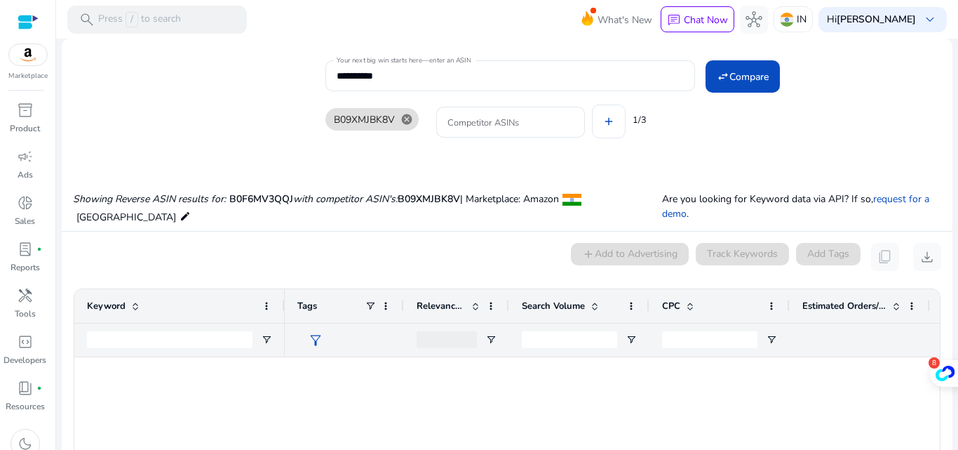
scroll to position [0, 224]
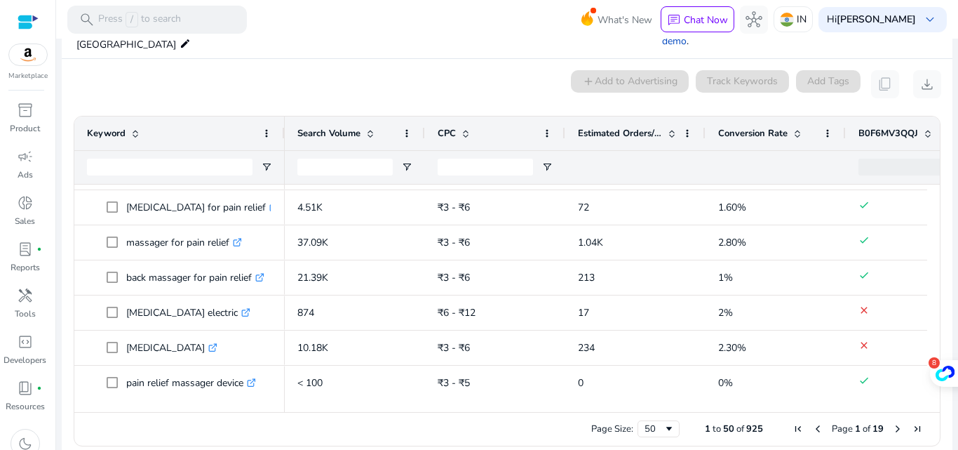
click at [352, 70] on div "0 keyword(s) selected add Add to Advertising Track Keywords Add Tags content_co…" at bounding box center [507, 84] width 868 height 28
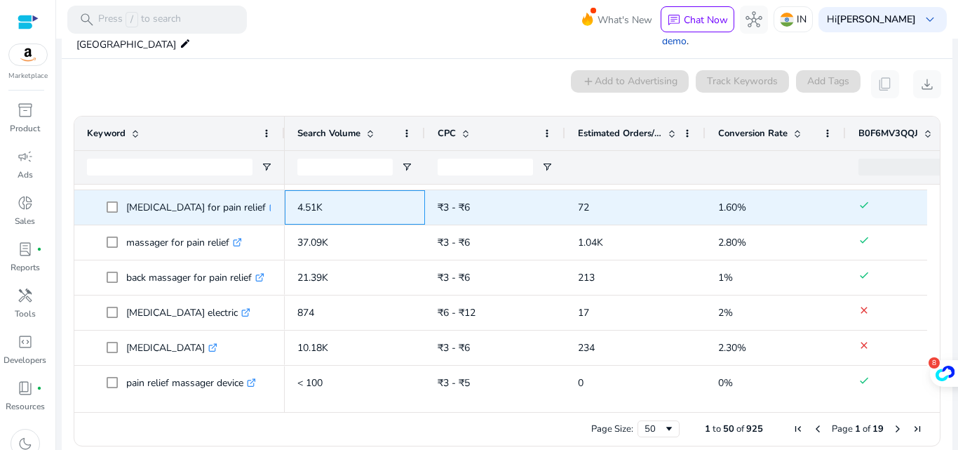
click at [383, 193] on p "4.51K" at bounding box center [354, 207] width 115 height 29
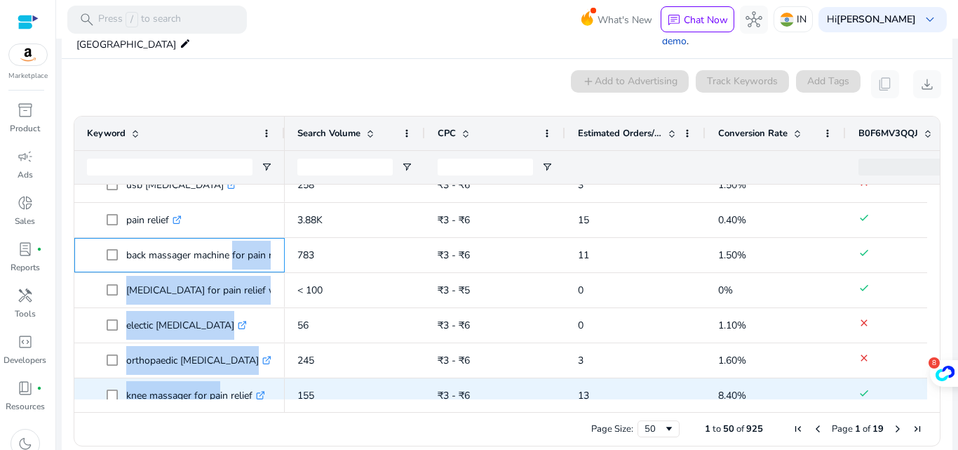
scroll to position [0, 0]
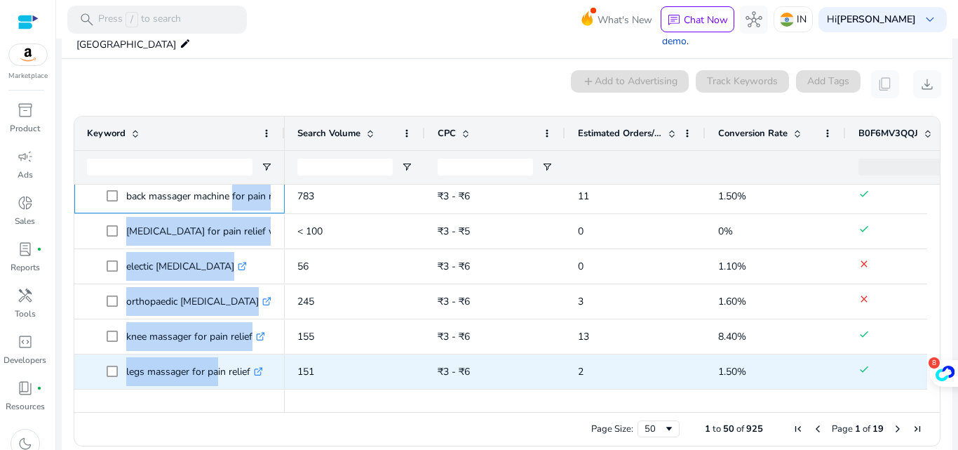
drag, startPoint x: 231, startPoint y: 374, endPoint x: 215, endPoint y: 374, distance: 16.1
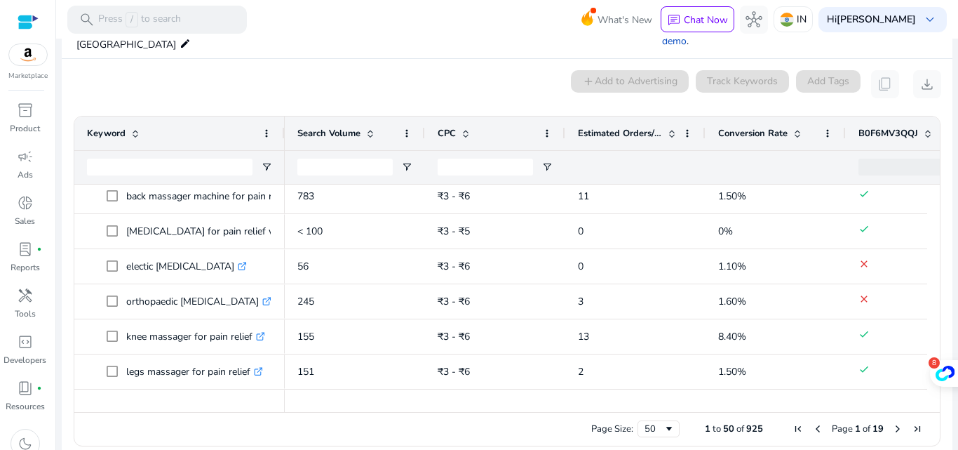
click at [155, 441] on mat-card "0 keyword(s) selected add Add to Advertising Track Keywords Add Tags content_co…" at bounding box center [507, 261] width 891 height 405
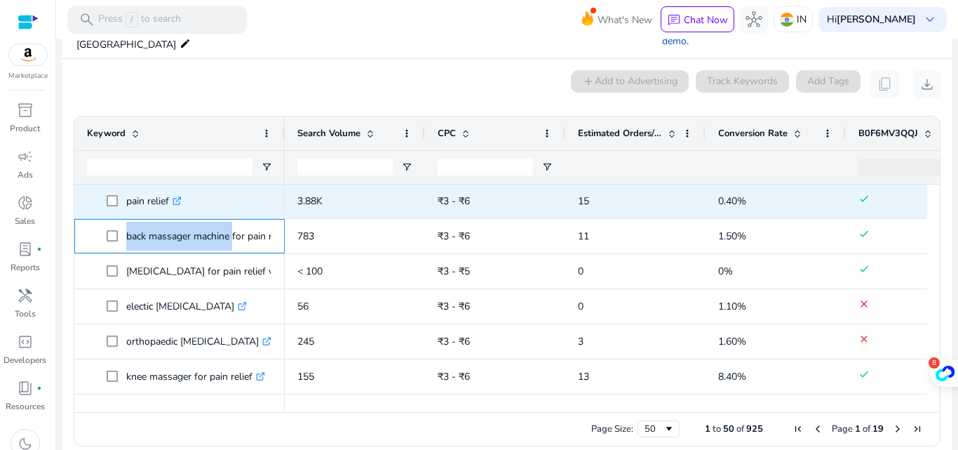
scroll to position [1289, 0]
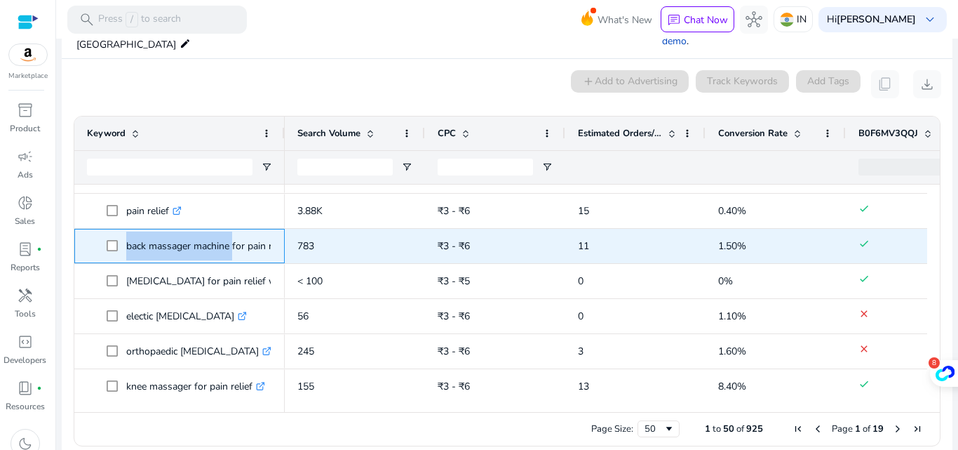
drag, startPoint x: 232, startPoint y: 187, endPoint x: 126, endPoint y: 239, distance: 117.7
click at [126, 239] on span "back massager machine for pain relief .st0{fill:#2c8af8}" at bounding box center [190, 246] width 166 height 29
copy span "back massager machine"
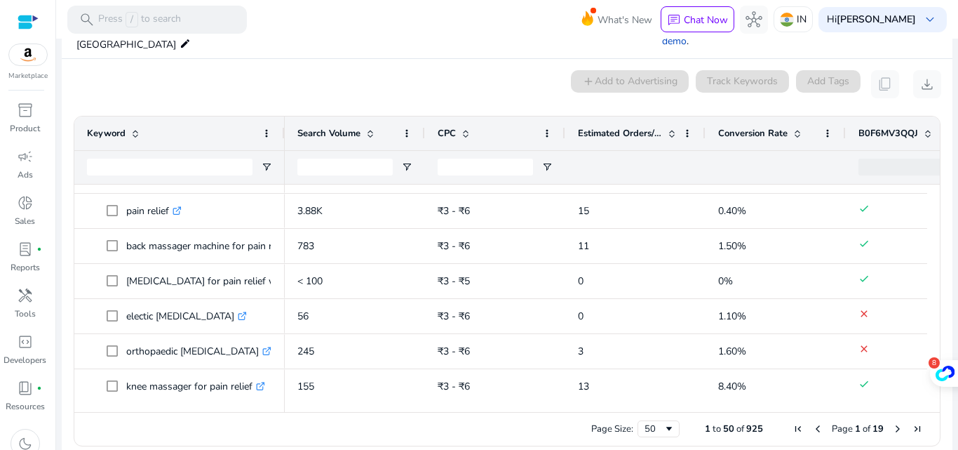
click at [253, 81] on div "0 keyword(s) selected add Add to Advertising Track Keywords Add Tags content_co…" at bounding box center [507, 84] width 868 height 28
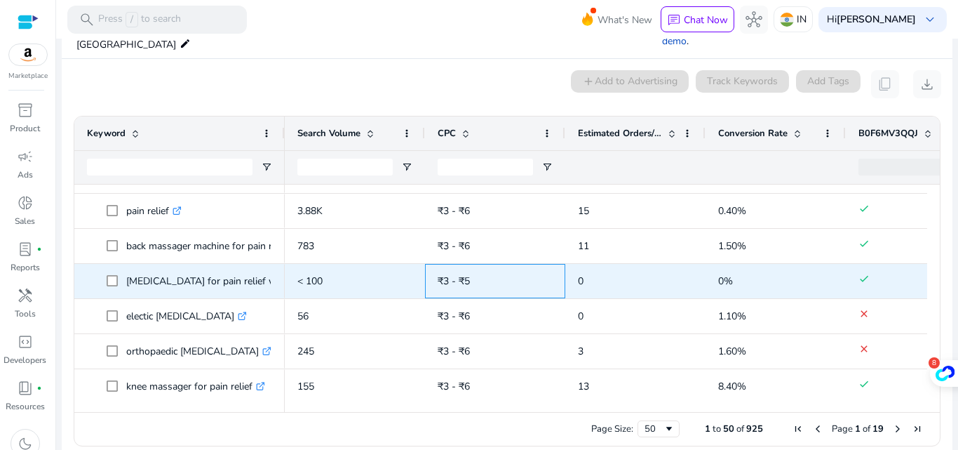
click at [427, 269] on div "₹3 - ₹5" at bounding box center [495, 281] width 140 height 34
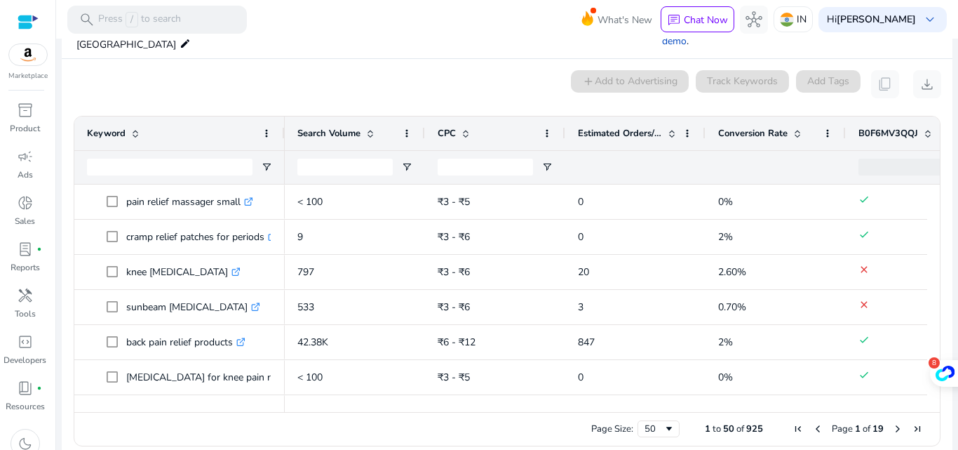
scroll to position [982, 0]
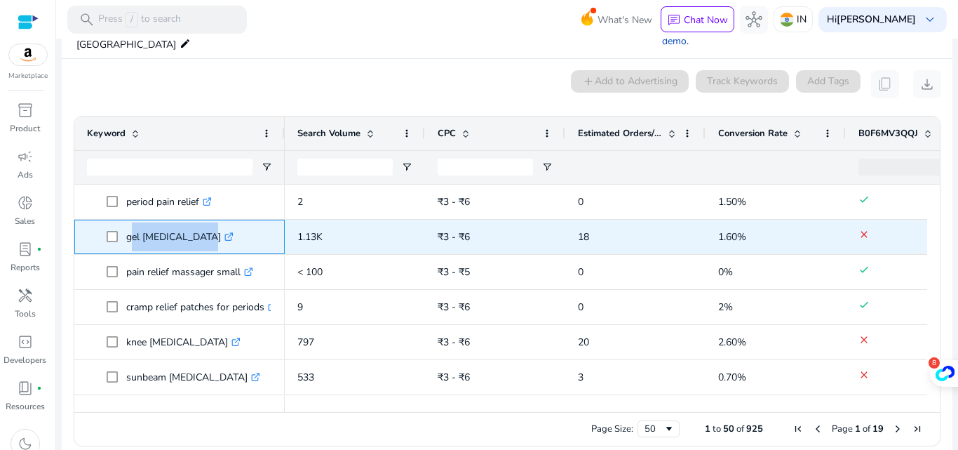
drag, startPoint x: 197, startPoint y: 230, endPoint x: 126, endPoint y: 228, distance: 70.9
click at [126, 228] on p "gel heating pad .st0{fill:#2c8af8}" at bounding box center [179, 236] width 107 height 29
copy p "gel [MEDICAL_DATA]"
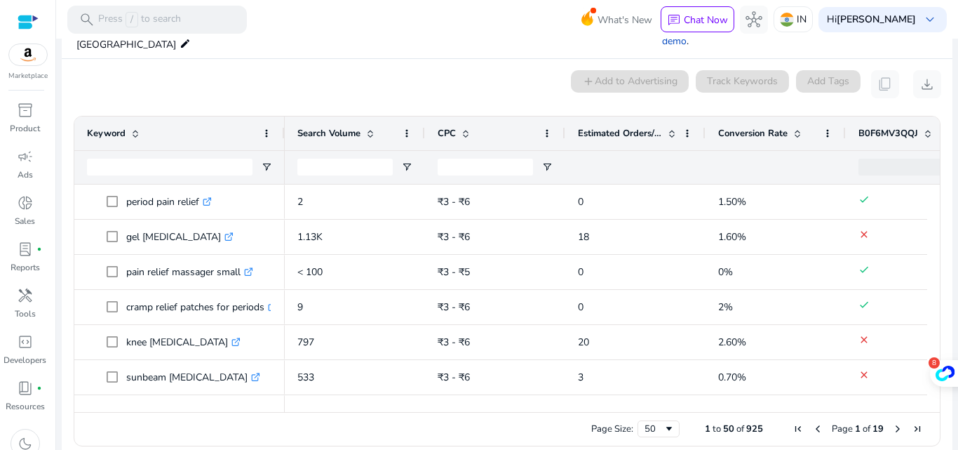
click at [227, 73] on div "0 keyword(s) selected add Add to Advertising Track Keywords Add Tags content_co…" at bounding box center [507, 84] width 868 height 28
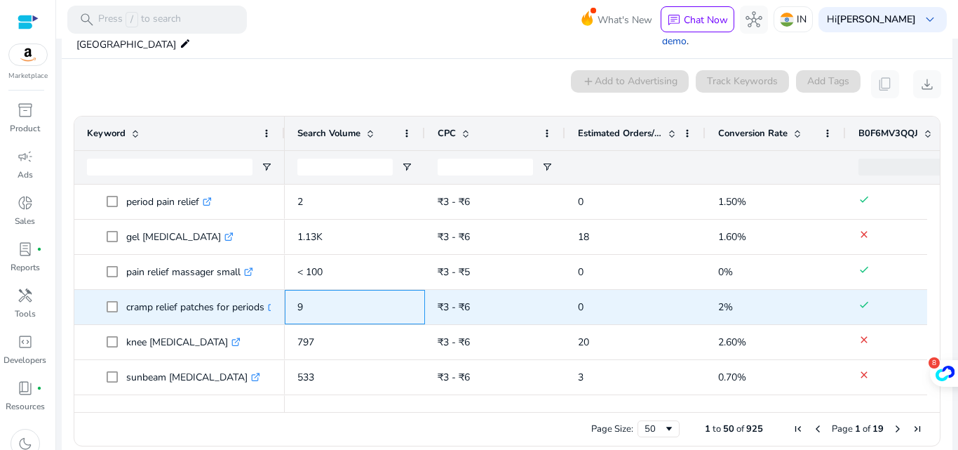
click at [365, 293] on p "9" at bounding box center [354, 307] width 115 height 29
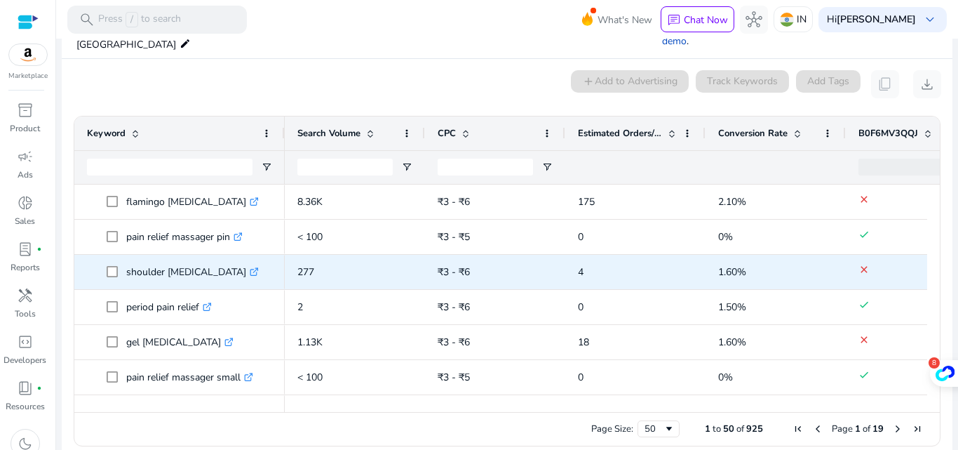
scroll to position [807, 0]
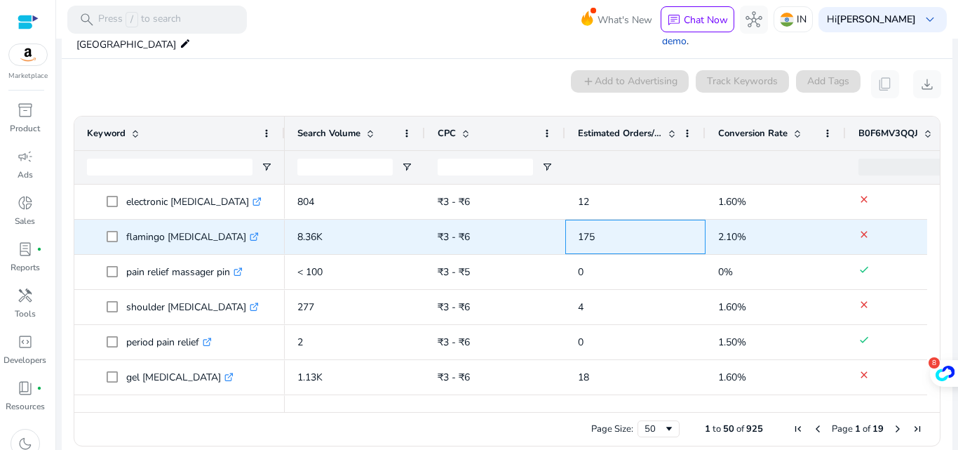
click at [580, 231] on span "175" at bounding box center [635, 236] width 115 height 29
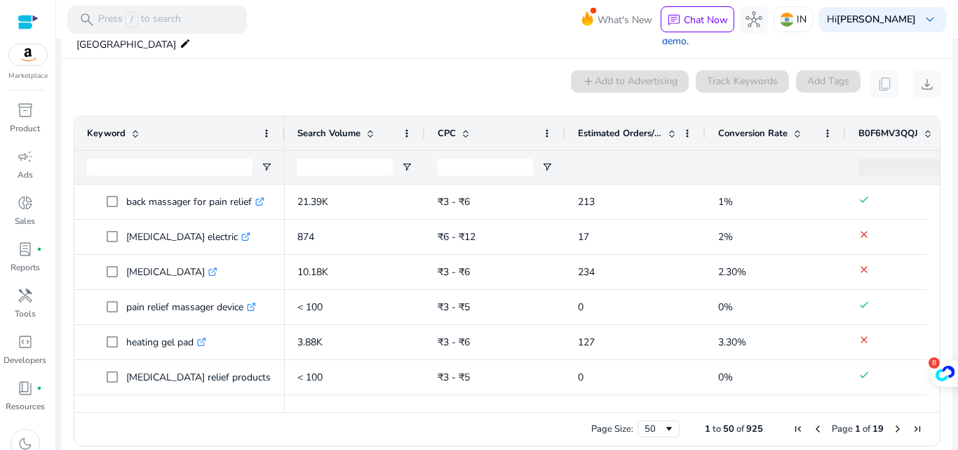
scroll to position [526, 0]
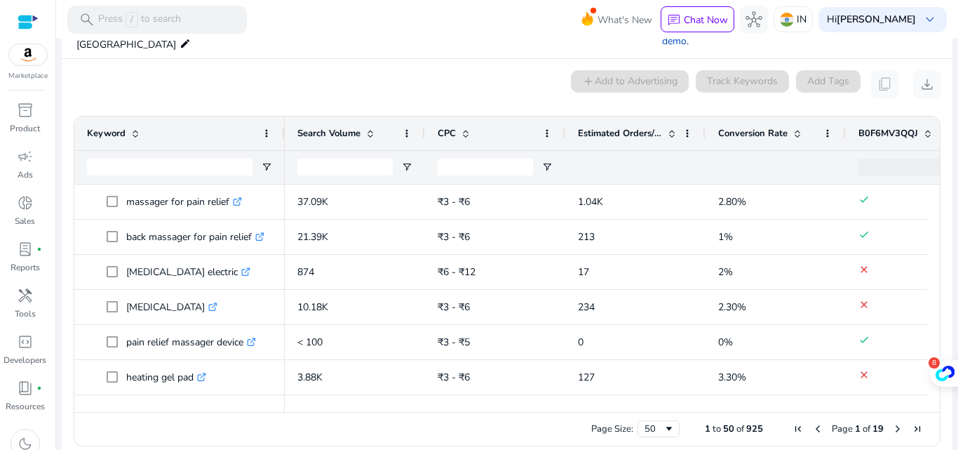
click at [464, 74] on div "0 keyword(s) selected add Add to Advertising Track Keywords Add Tags content_co…" at bounding box center [507, 84] width 868 height 28
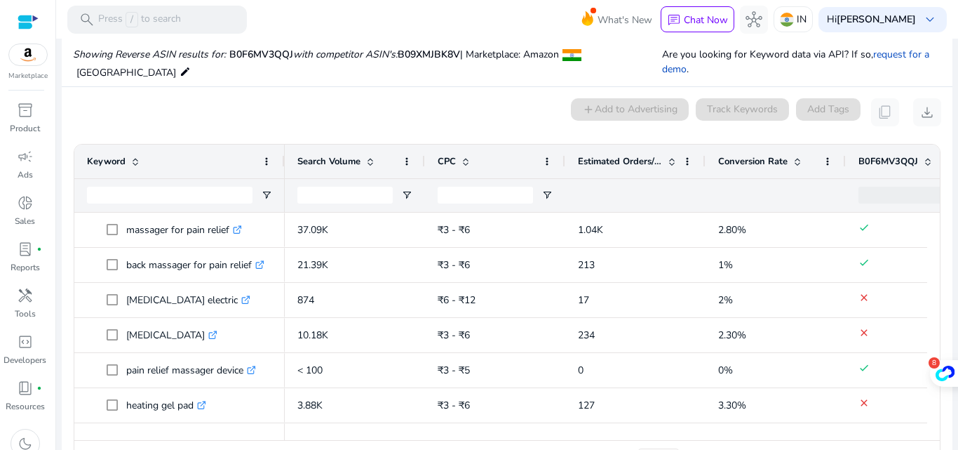
scroll to position [0, 0]
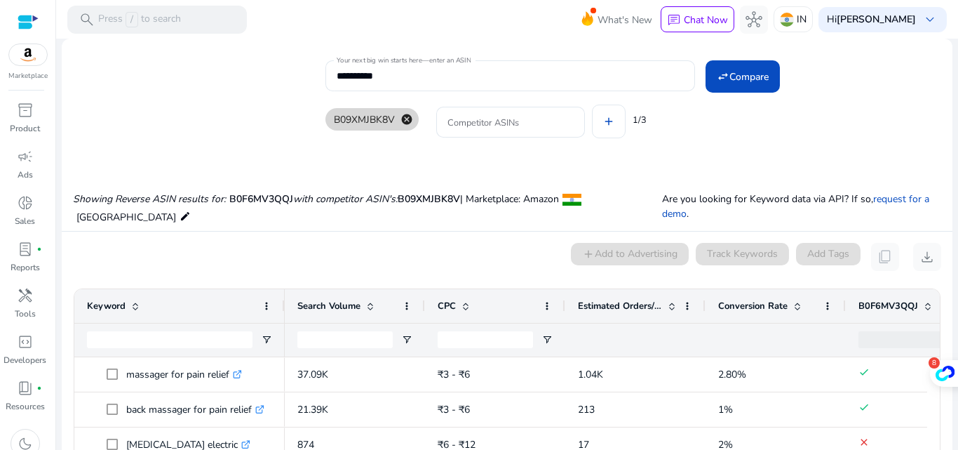
click at [404, 119] on mat-icon "cancel" at bounding box center [407, 119] width 24 height 13
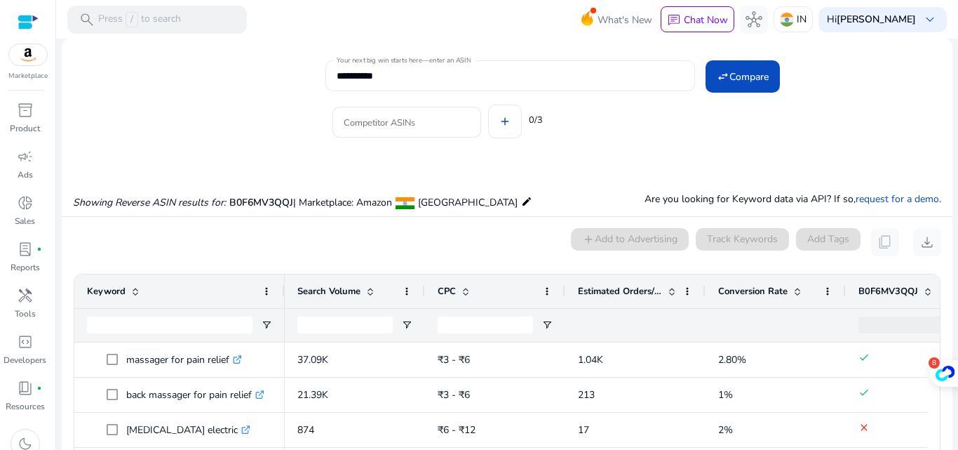
click at [418, 78] on input "**********" at bounding box center [510, 75] width 347 height 15
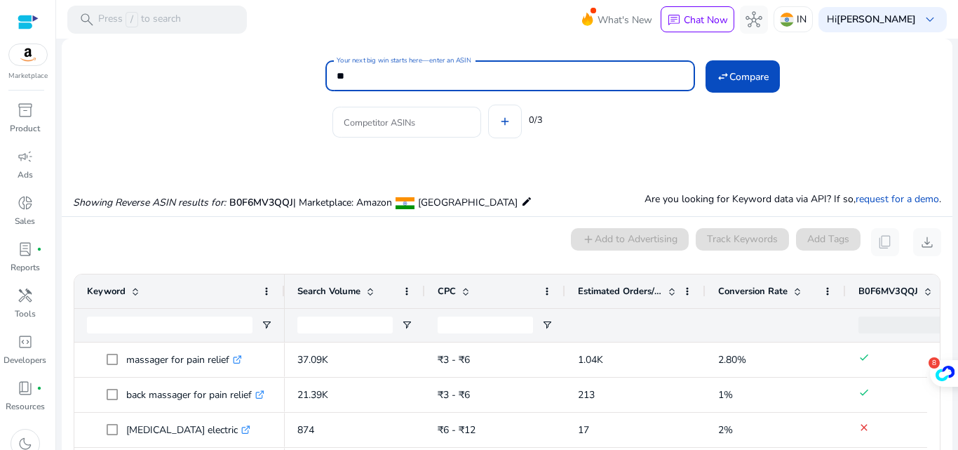
type input "*"
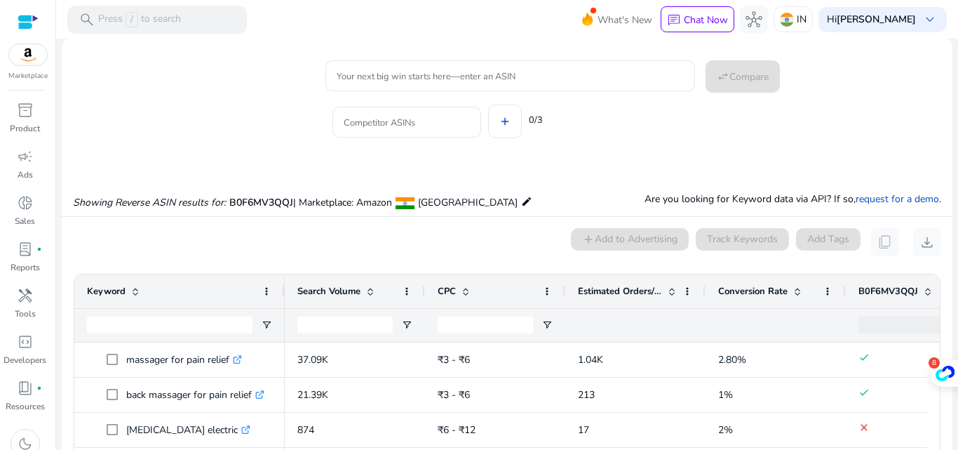
click at [264, 58] on div "Your next big win starts here—enter an ASIN swap_horiz Compare Competitor ASINs…" at bounding box center [502, 102] width 880 height 90
click at [448, 79] on input "Your next big win starts here—enter an ASIN" at bounding box center [510, 75] width 347 height 15
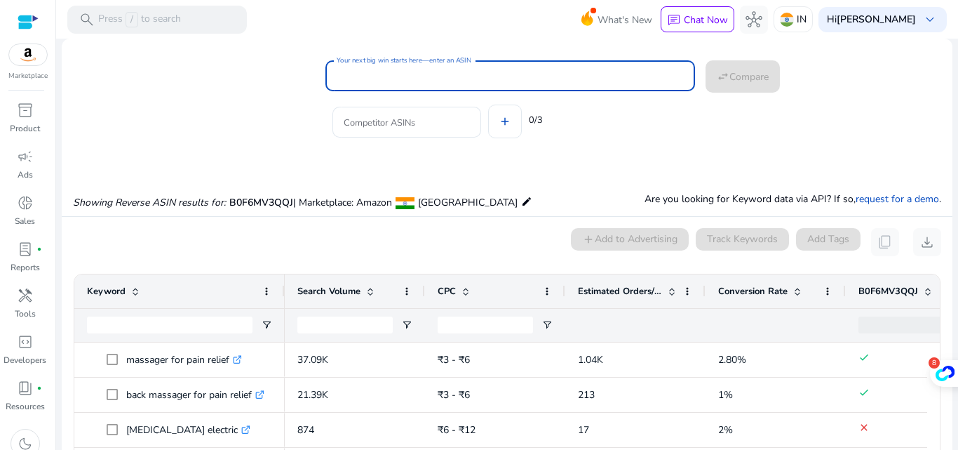
paste input "**********"
click at [448, 79] on input "**********" at bounding box center [510, 75] width 347 height 15
click at [436, 117] on input "Competitor ASINs" at bounding box center [407, 121] width 126 height 15
click at [431, 80] on input "**********" at bounding box center [510, 75] width 347 height 15
type input "*"
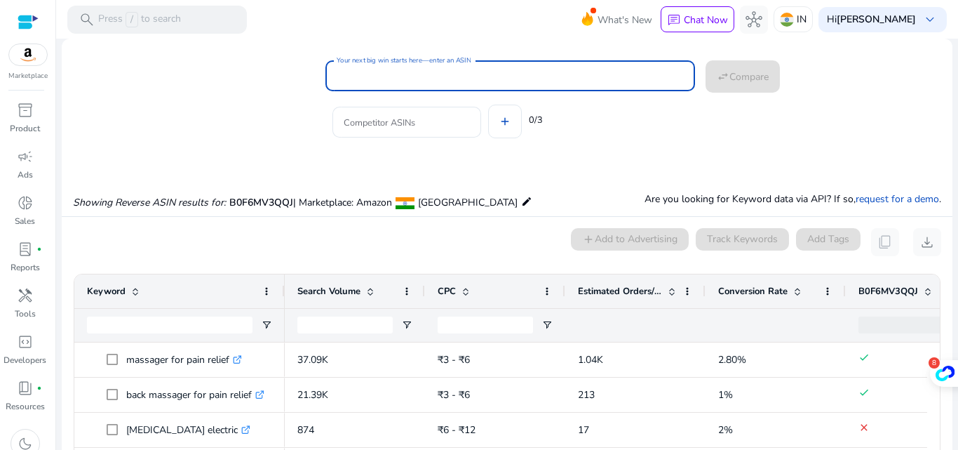
scroll to position [0, 224]
click at [469, 76] on input "Your next big win starts here—enter an ASIN" at bounding box center [510, 75] width 347 height 15
paste input "**********"
type input "**********"
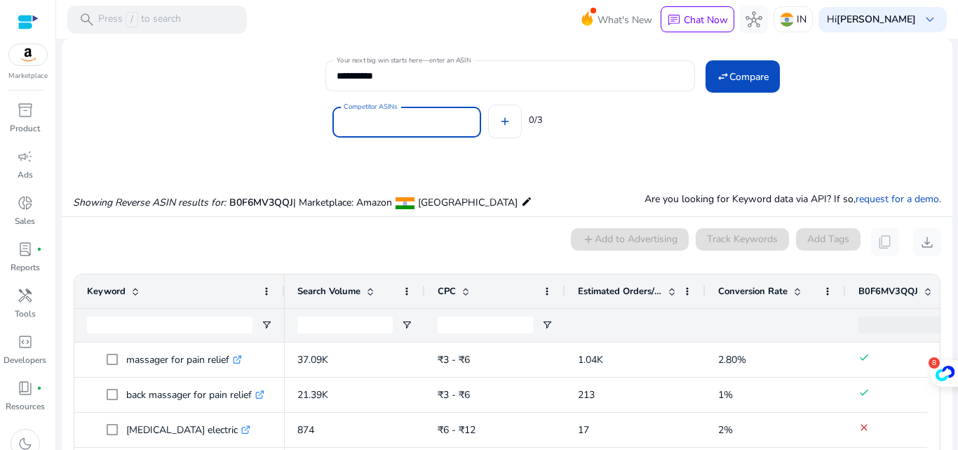
click at [429, 128] on input "Competitor ASINs" at bounding box center [407, 121] width 126 height 15
click at [401, 126] on input "Competitor ASINs" at bounding box center [407, 121] width 126 height 15
paste input "**********"
type input "**********"
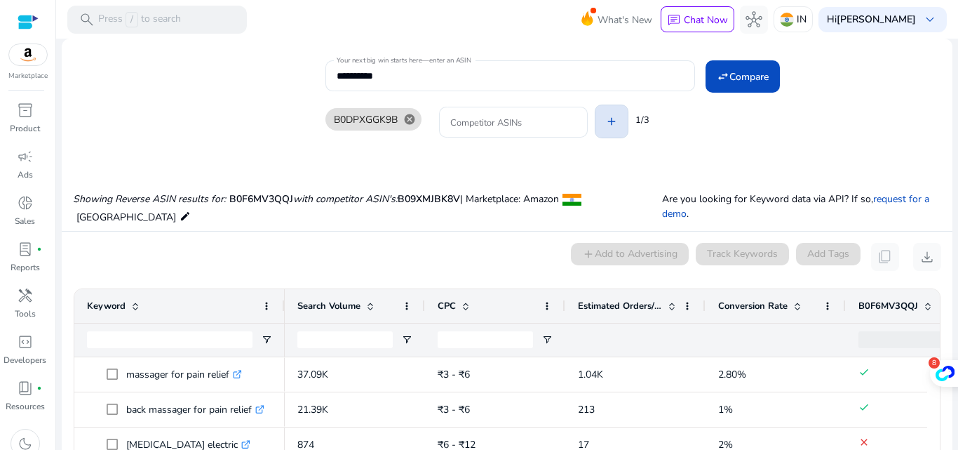
click at [509, 118] on div "B0DPXGGK9B cancel Competitor ASINs add 1/3" at bounding box center [634, 119] width 616 height 56
click at [509, 118] on input "Competitor ASINs" at bounding box center [513, 121] width 126 height 15
click at [518, 117] on input "Competitor ASINs" at bounding box center [513, 121] width 126 height 15
paste input "**********"
type input "**********"
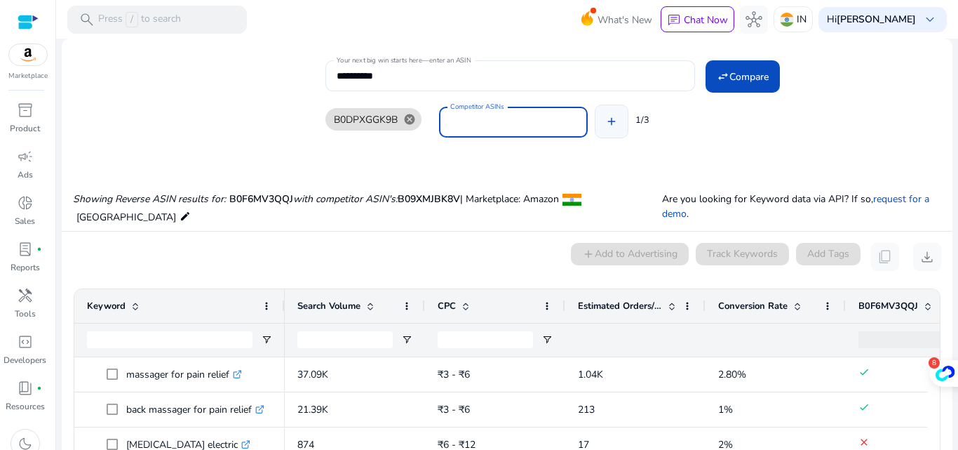
click at [616, 119] on div "B0DPXGGK9B cancel Competitor ASINs add 1/3" at bounding box center [634, 119] width 616 height 56
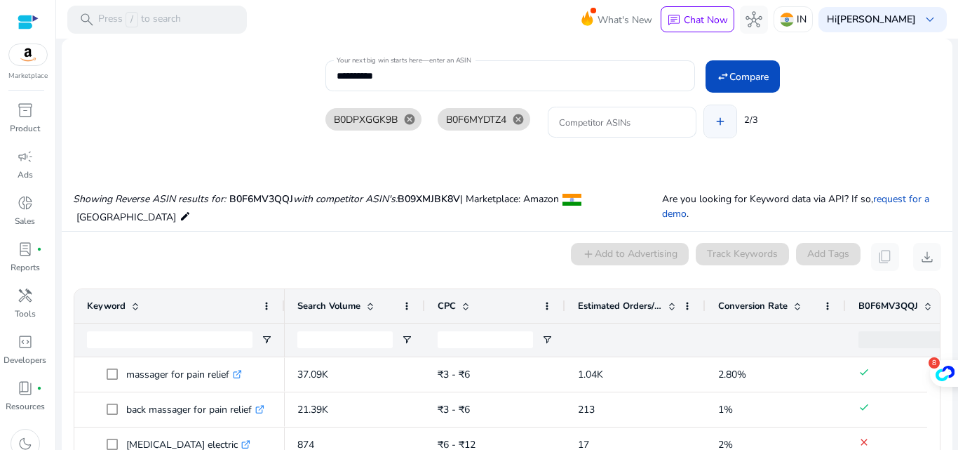
click at [616, 119] on input "Competitor ASINs" at bounding box center [622, 121] width 126 height 15
click at [595, 126] on input "Competitor ASINs" at bounding box center [622, 121] width 126 height 15
paste input "**********"
type input "**********"
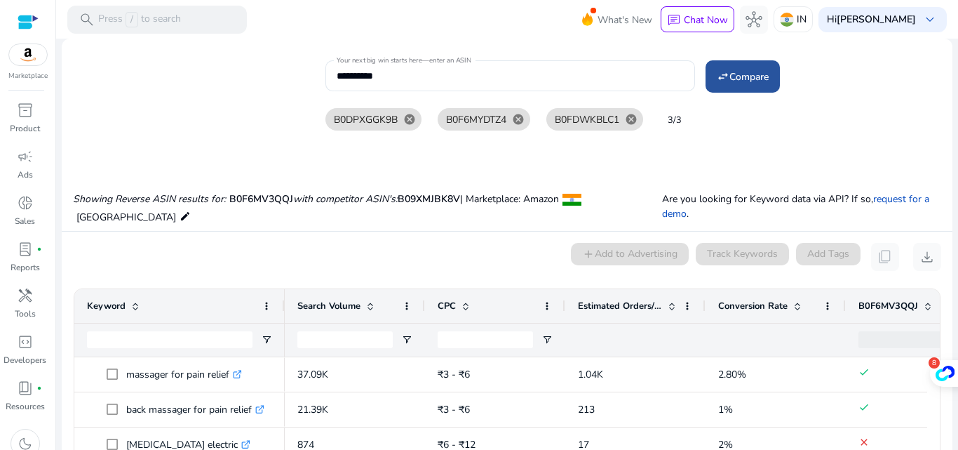
click at [739, 72] on span "Compare" at bounding box center [749, 76] width 39 height 15
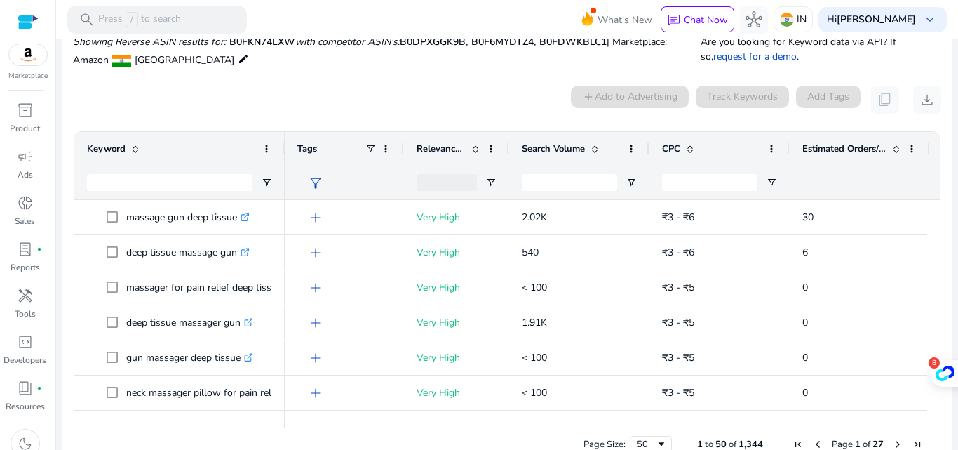
scroll to position [159, 0]
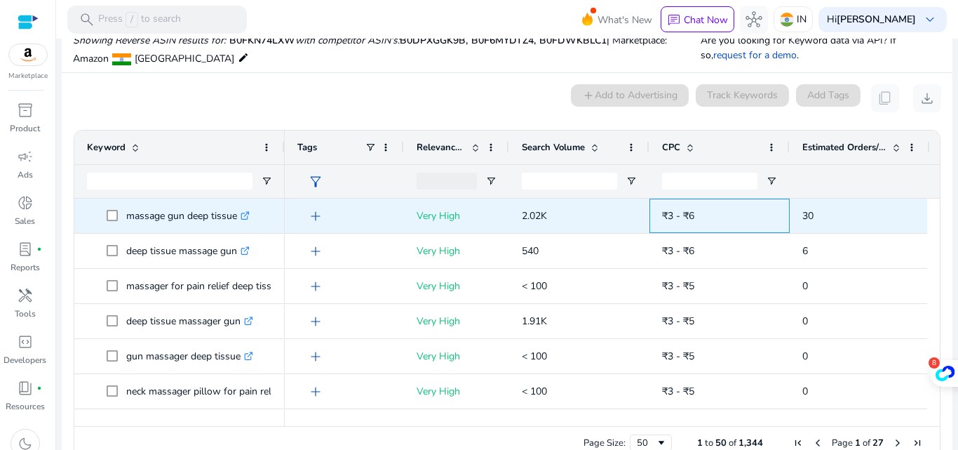
click at [767, 206] on span "₹3 - ₹6" at bounding box center [719, 215] width 115 height 29
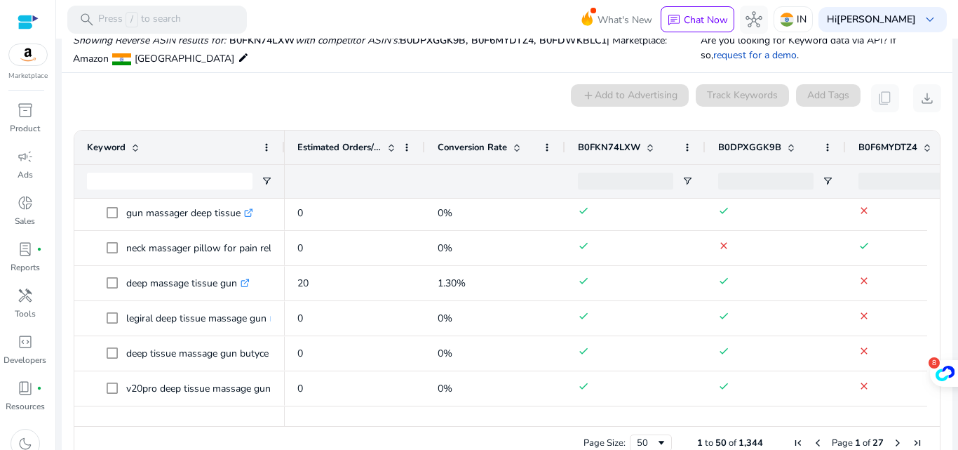
scroll to position [149, 0]
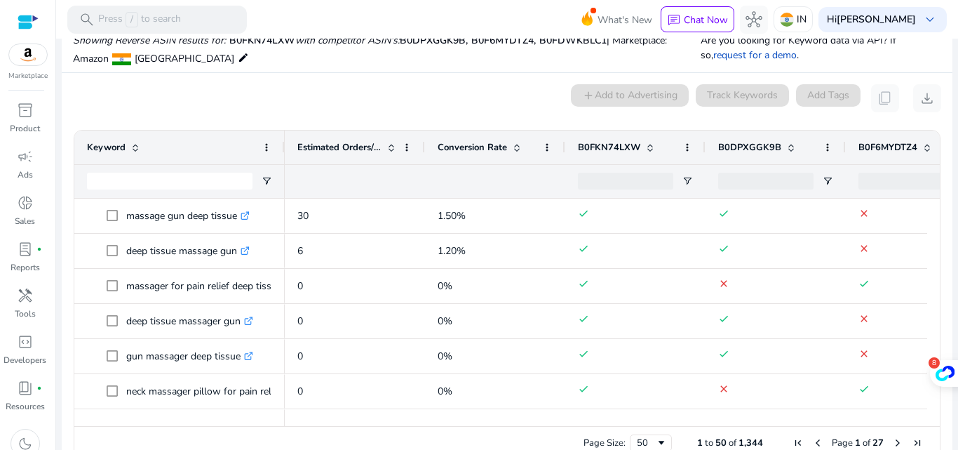
click at [431, 93] on div "0 keyword(s) selected add Add to Advertising Track Keywords Add Tags content_co…" at bounding box center [507, 98] width 868 height 28
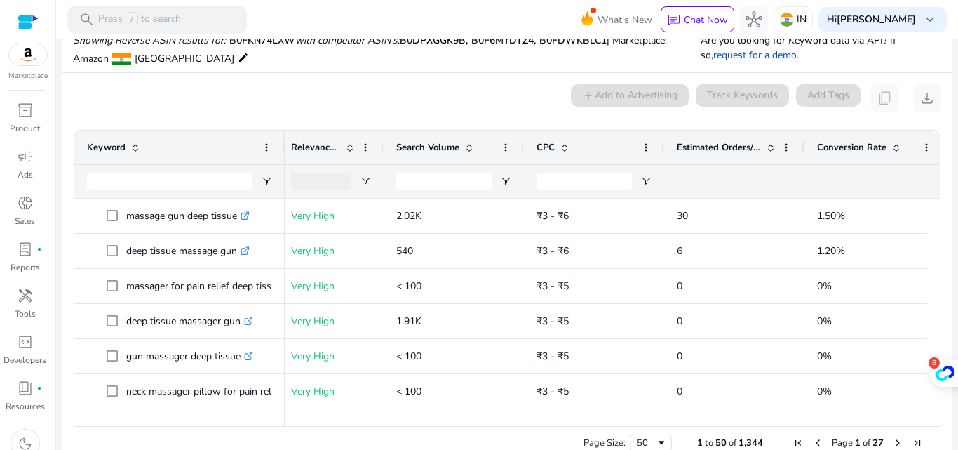
click at [287, 83] on mat-card "0 keyword(s) selected add Add to Advertising Track Keywords Add Tags content_co…" at bounding box center [507, 275] width 891 height 405
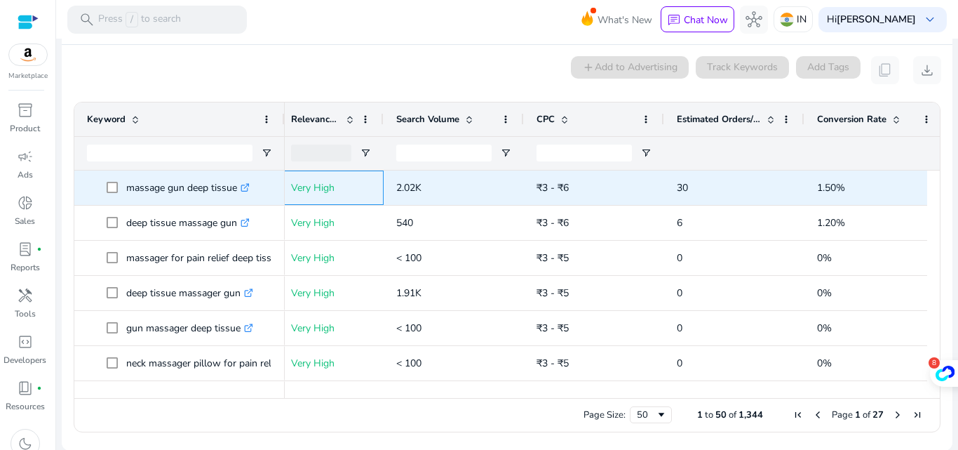
click at [368, 183] on p "Very High" at bounding box center [331, 187] width 80 height 29
drag, startPoint x: 240, startPoint y: 195, endPoint x: 125, endPoint y: 202, distance: 115.3
click at [125, 202] on div "massage gun deep tissue .st0{fill:#2c8af8}" at bounding box center [179, 187] width 185 height 33
copy span "massage gun deep tissue"
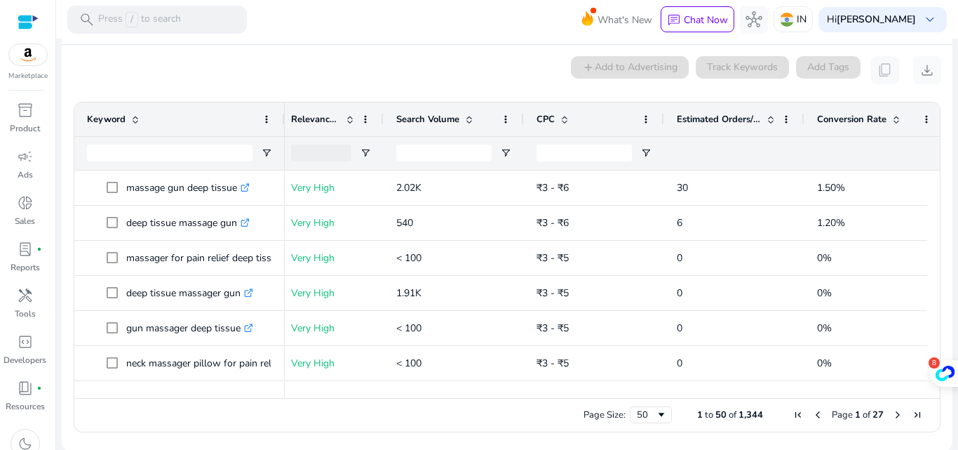
click at [431, 62] on div "0 keyword(s) selected add Add to Advertising Track Keywords Add Tags content_co…" at bounding box center [507, 70] width 868 height 28
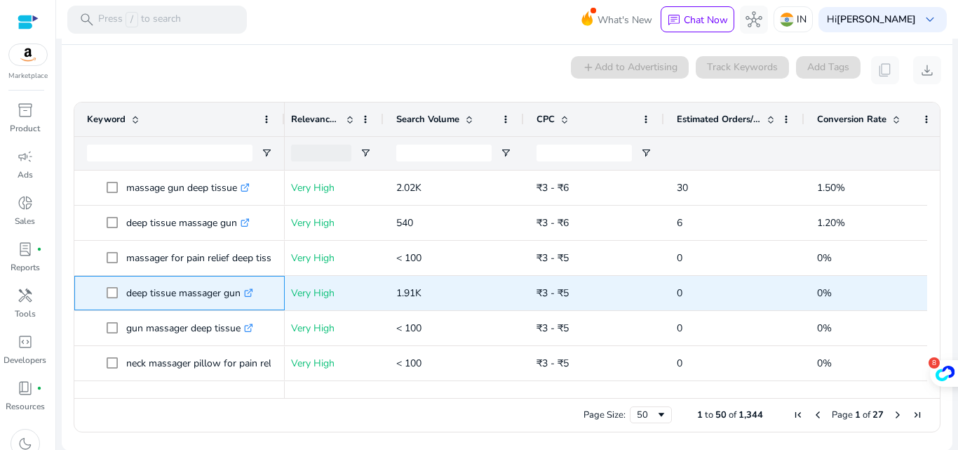
drag, startPoint x: 244, startPoint y: 302, endPoint x: 123, endPoint y: 303, distance: 120.7
click at [123, 303] on span "deep tissue massager gun .st0{fill:#2c8af8}" at bounding box center [190, 293] width 166 height 29
copy span "deep tissue massager gun"
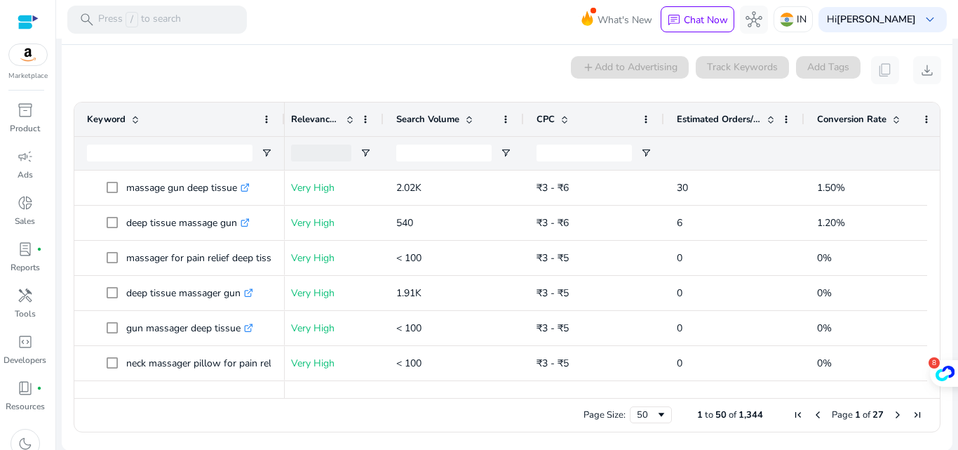
click at [228, 72] on div "0 keyword(s) selected add Add to Advertising Track Keywords Add Tags content_co…" at bounding box center [507, 70] width 868 height 28
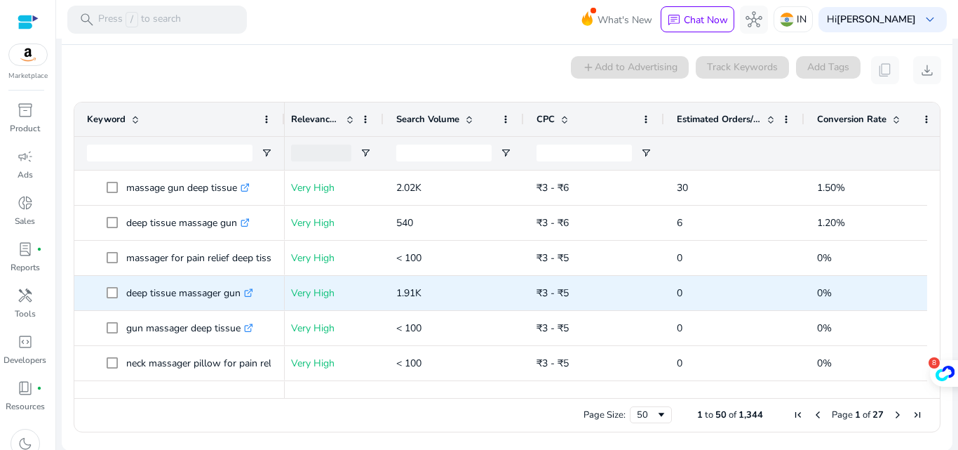
click at [413, 295] on span "1.91K" at bounding box center [408, 292] width 25 height 13
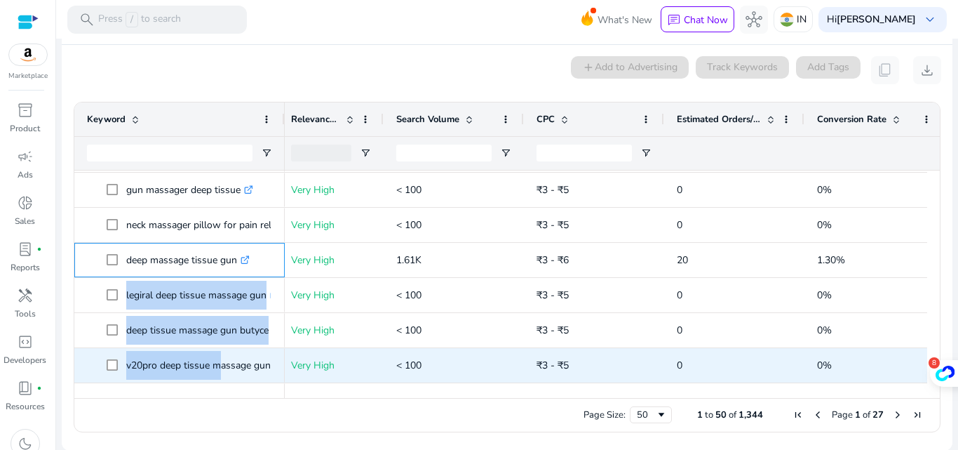
scroll to position [158, 0]
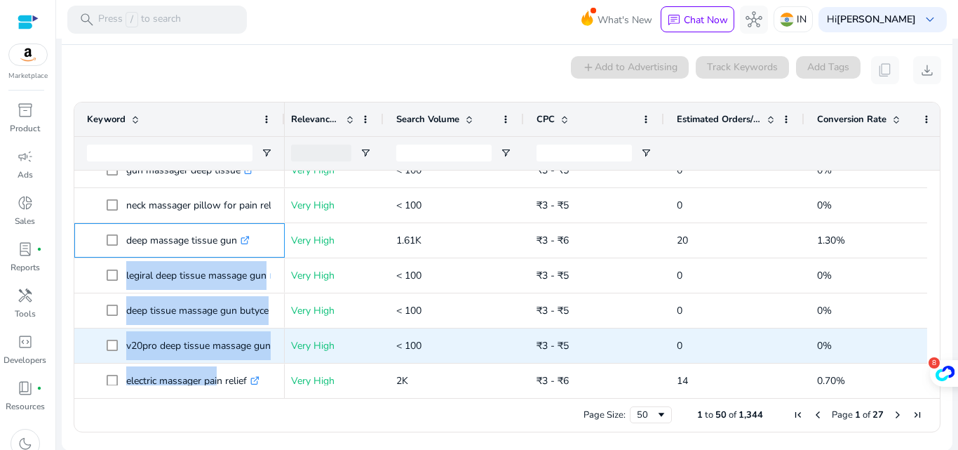
drag, startPoint x: 241, startPoint y: 375, endPoint x: 215, endPoint y: 373, distance: 26.0
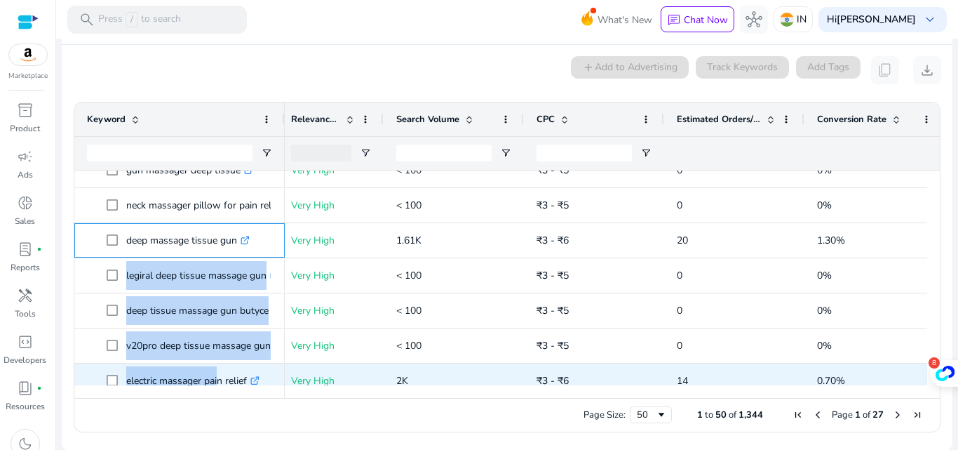
scroll to position [172, 0]
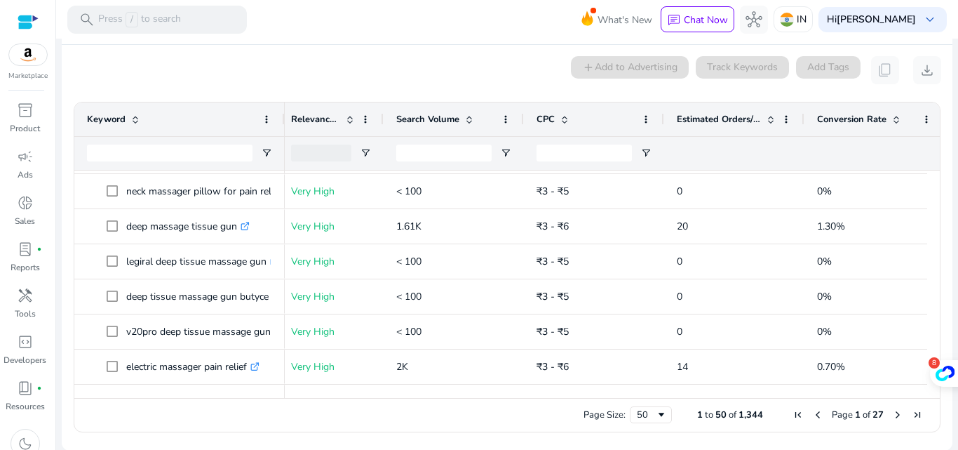
click at [205, 65] on div "0 keyword(s) selected add Add to Advertising Track Keywords Add Tags content_co…" at bounding box center [507, 70] width 868 height 28
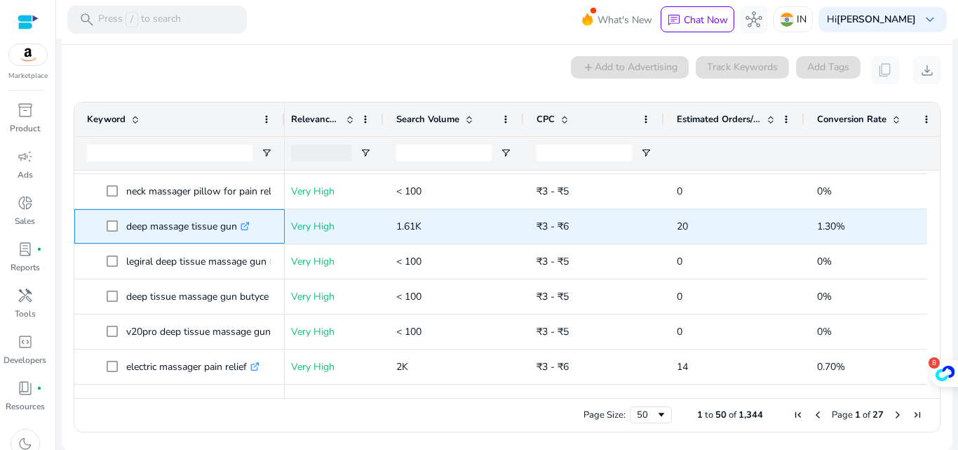
drag, startPoint x: 242, startPoint y: 236, endPoint x: 125, endPoint y: 231, distance: 117.3
click at [125, 231] on span "deep massage tissue gun .st0{fill:#2c8af8}" at bounding box center [190, 226] width 166 height 29
copy span "deep massage tissue gun"
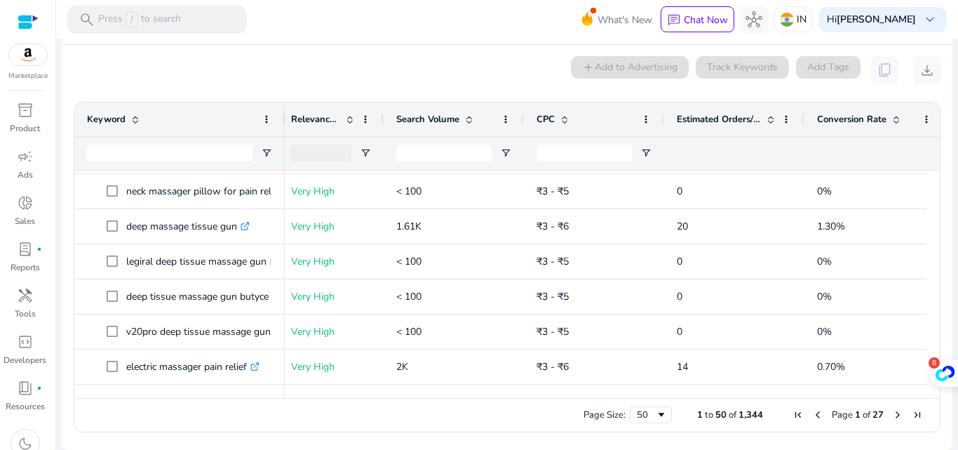
click at [200, 67] on div "0 keyword(s) selected add Add to Advertising Track Keywords Add Tags content_co…" at bounding box center [507, 70] width 868 height 28
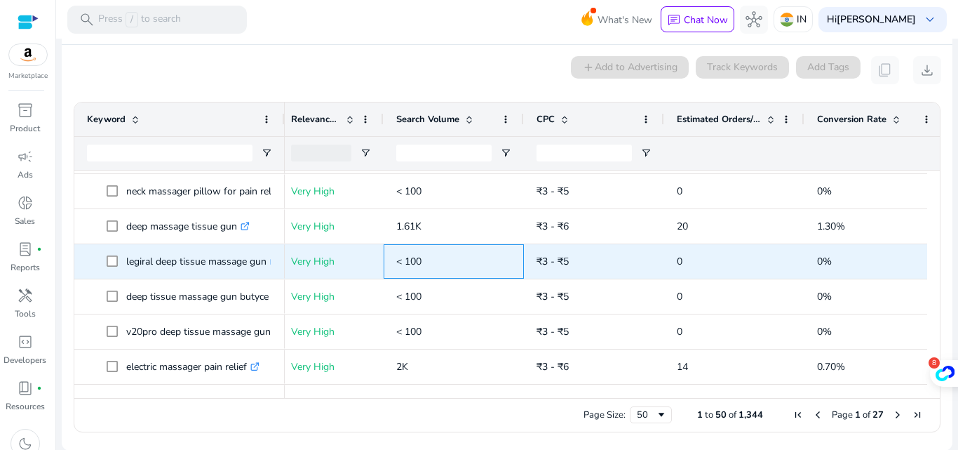
click at [430, 257] on p "< 100" at bounding box center [453, 261] width 115 height 29
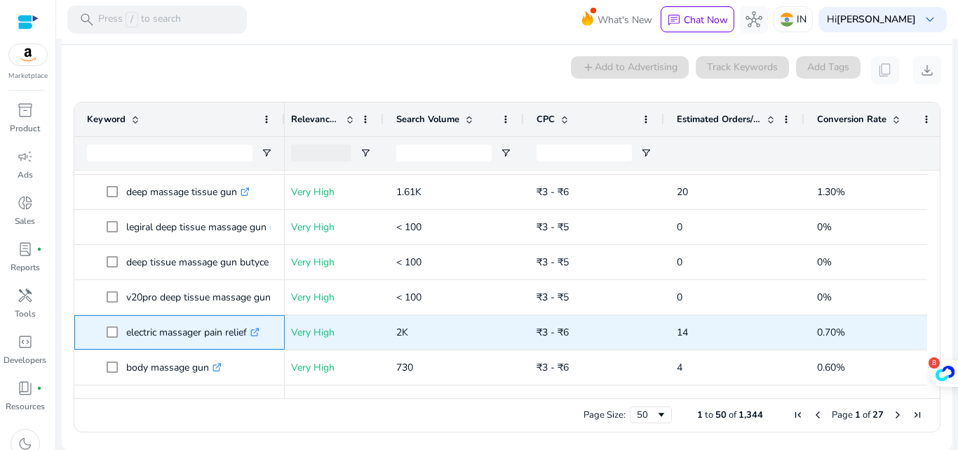
drag, startPoint x: 248, startPoint y: 339, endPoint x: 125, endPoint y: 338, distance: 123.5
click at [125, 338] on span "electric massager pain relief .st0{fill:#2c8af8}" at bounding box center [190, 332] width 166 height 29
copy span "electric massager pain relief"
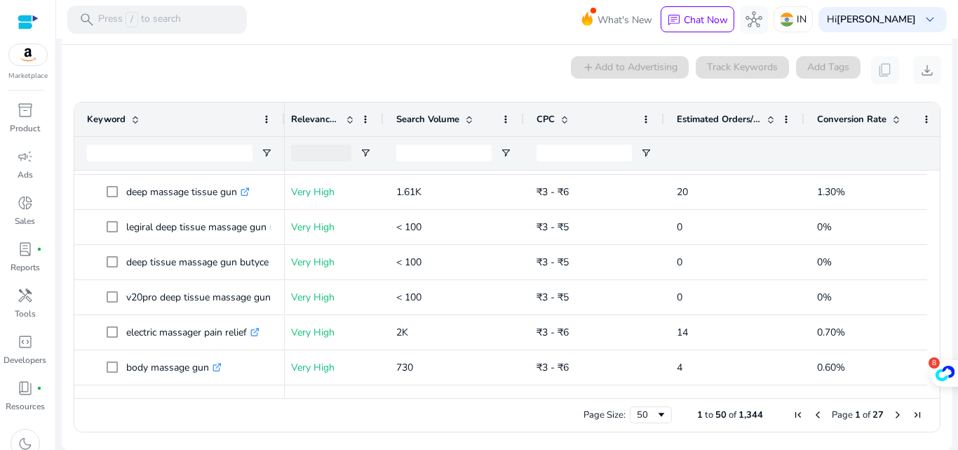
click at [182, 79] on div "0 keyword(s) selected add Add to Advertising Track Keywords Add Tags content_co…" at bounding box center [507, 70] width 868 height 28
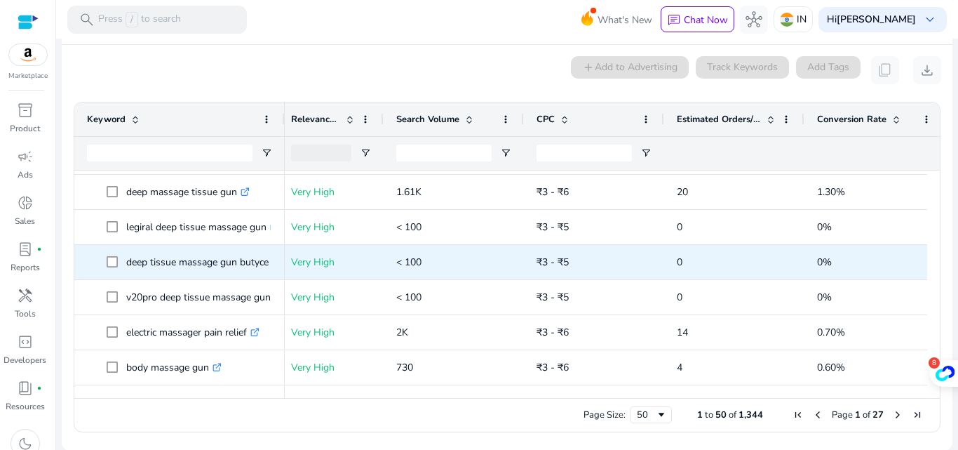
click at [435, 257] on p "< 100" at bounding box center [453, 262] width 115 height 29
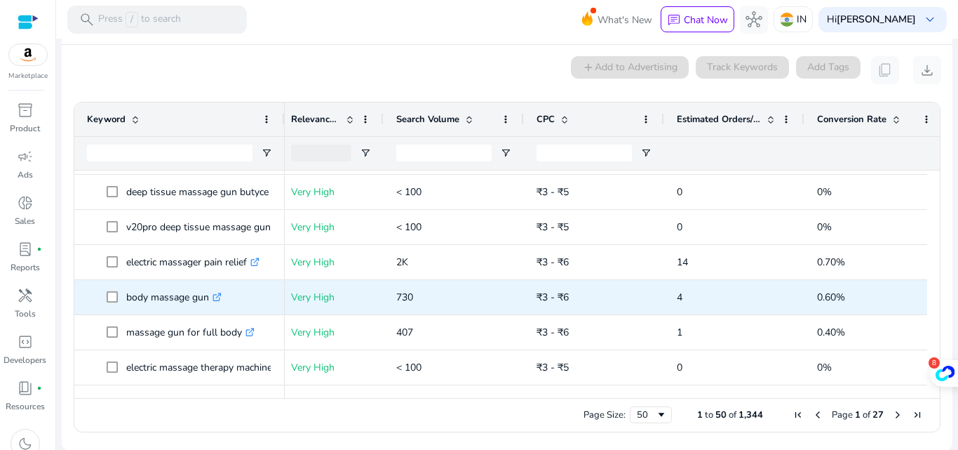
scroll to position [311, 0]
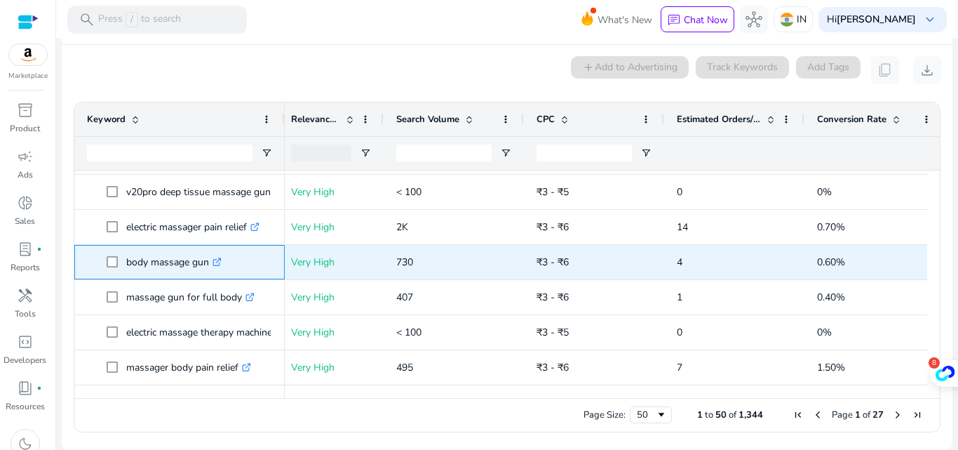
drag, startPoint x: 211, startPoint y: 270, endPoint x: 124, endPoint y: 271, distance: 87.0
click at [124, 271] on span "body massage gun .st0{fill:#2c8af8}" at bounding box center [190, 262] width 166 height 29
copy span "body massage gun"
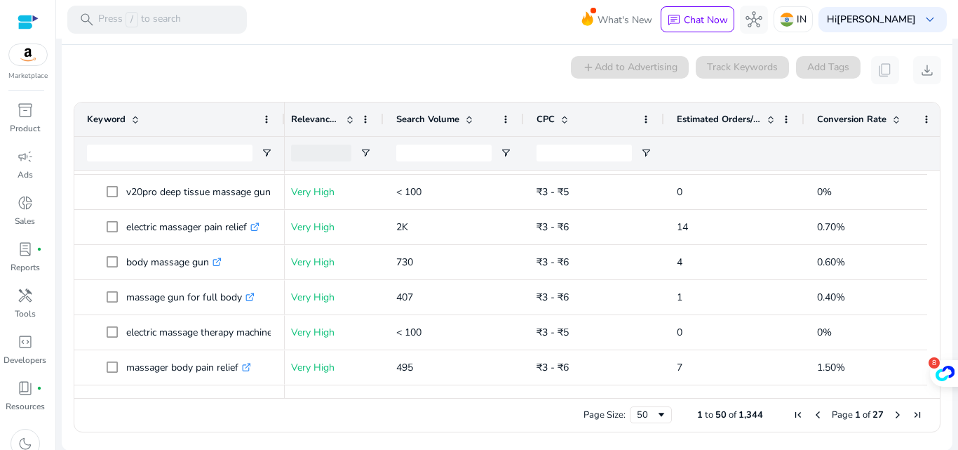
click at [179, 62] on div "0 keyword(s) selected add Add to Advertising Track Keywords Add Tags content_co…" at bounding box center [507, 70] width 868 height 28
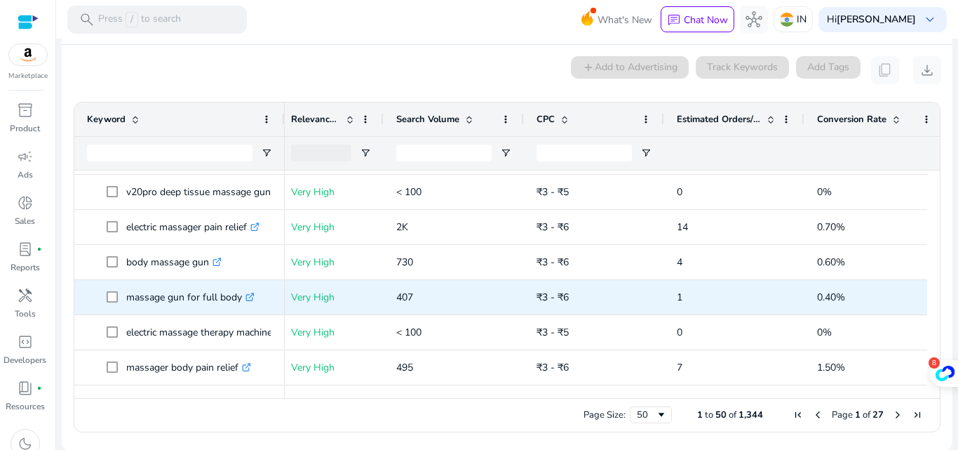
click at [433, 301] on p "407" at bounding box center [453, 297] width 115 height 29
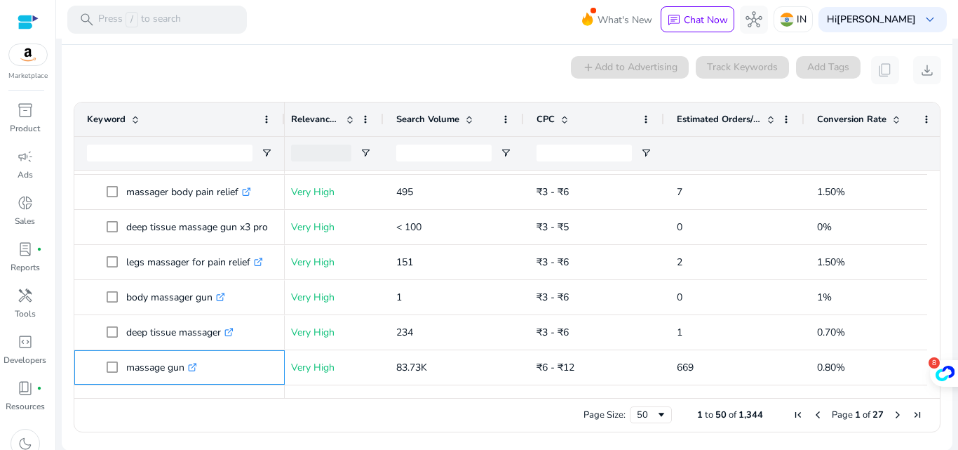
scroll to position [529, 0]
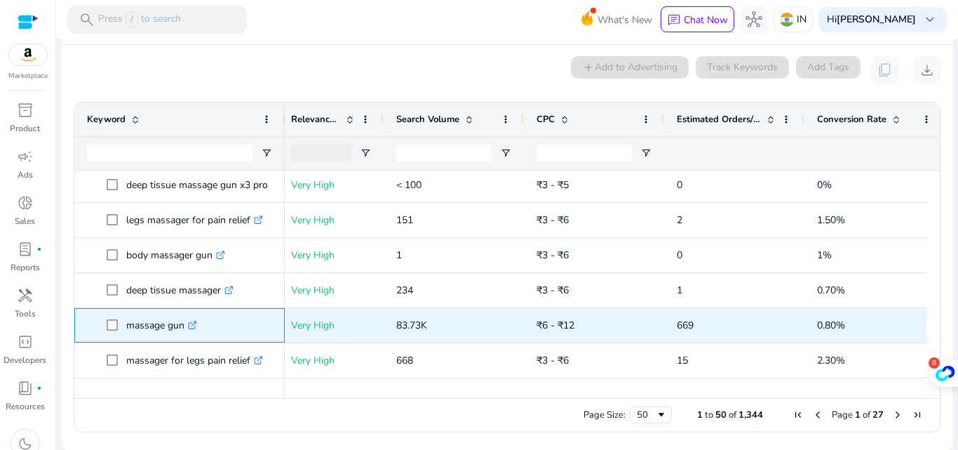
drag, startPoint x: 187, startPoint y: 377, endPoint x: 115, endPoint y: 333, distance: 84.1
click at [115, 333] on span "massage gun .st0{fill:#2c8af8}" at bounding box center [190, 325] width 166 height 29
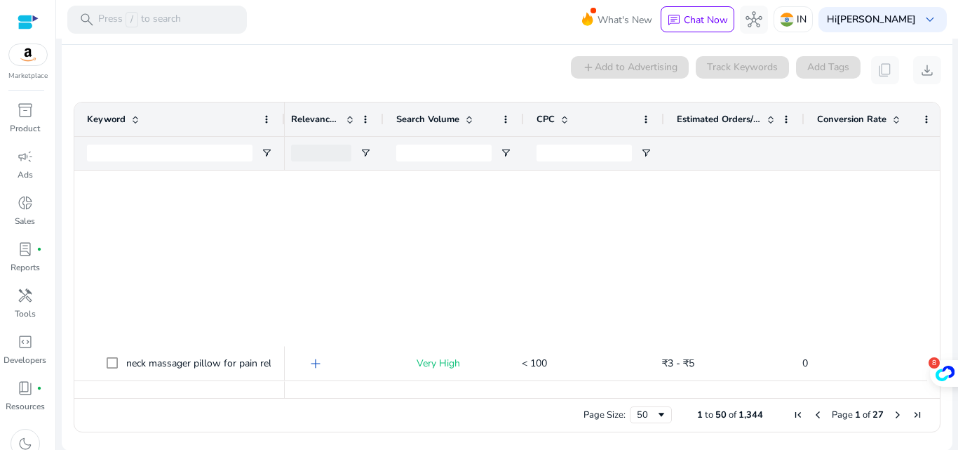
scroll to position [0, 126]
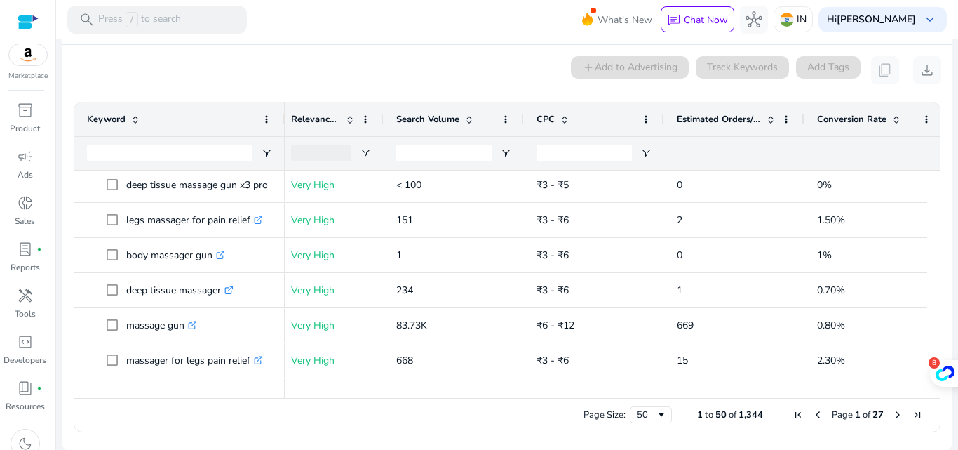
click at [209, 67] on div "0 keyword(s) selected add Add to Advertising Track Keywords Add Tags content_co…" at bounding box center [507, 70] width 868 height 28
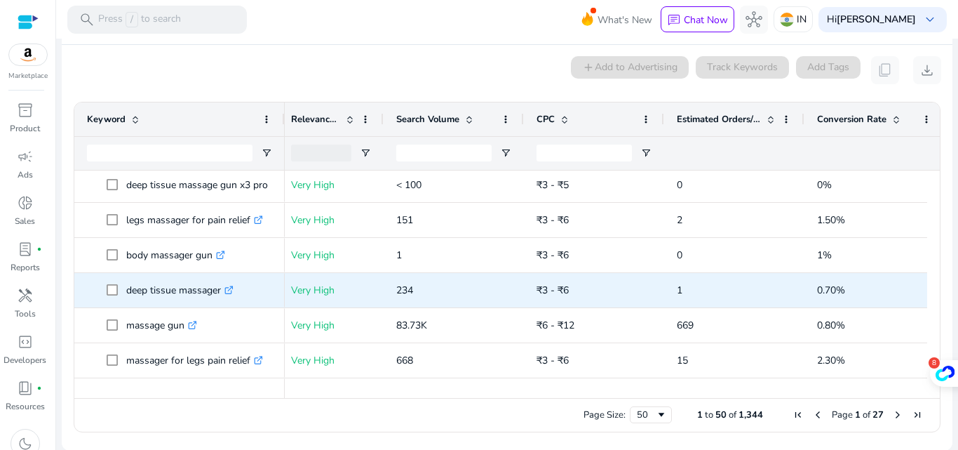
scroll to position [187, 0]
click at [269, 289] on span "deep tissue massager .st0{fill:#2c8af8}" at bounding box center [190, 289] width 166 height 29
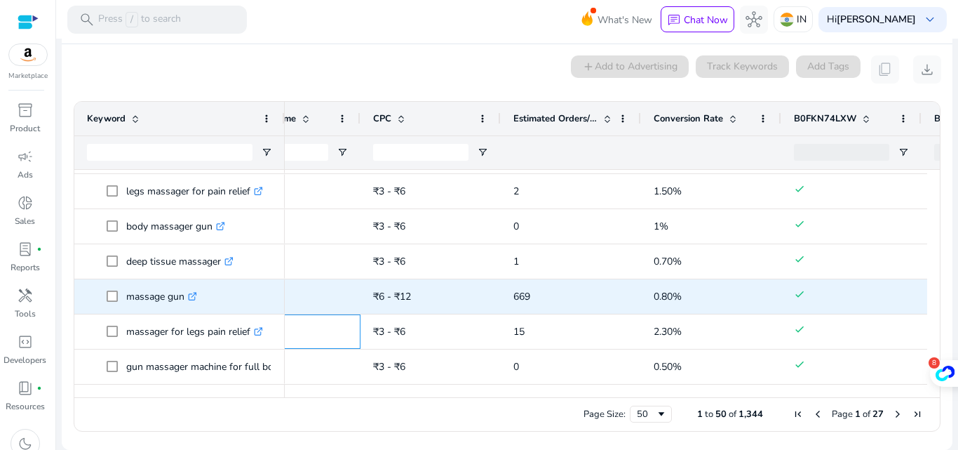
scroll to position [0, 224]
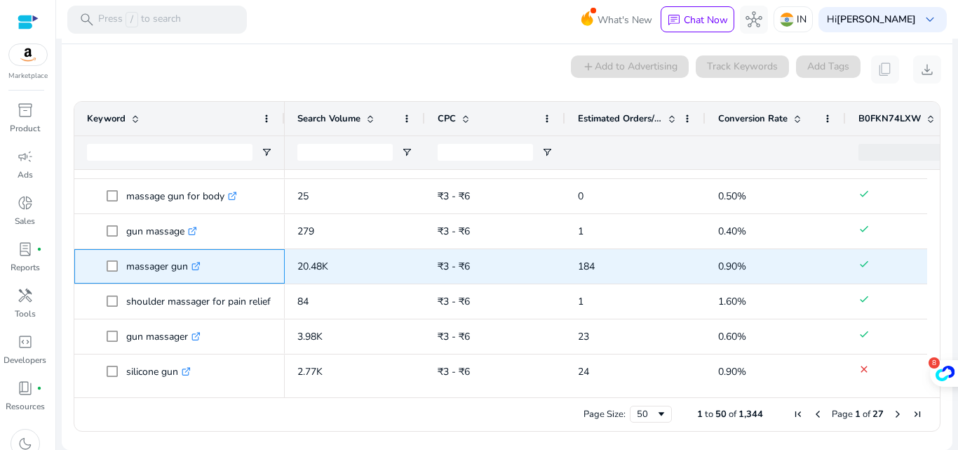
drag, startPoint x: 190, startPoint y: 374, endPoint x: 124, endPoint y: 276, distance: 117.7
click at [124, 276] on span "massager gun .st0{fill:#2c8af8}" at bounding box center [190, 266] width 166 height 29
copy span "massager gun"
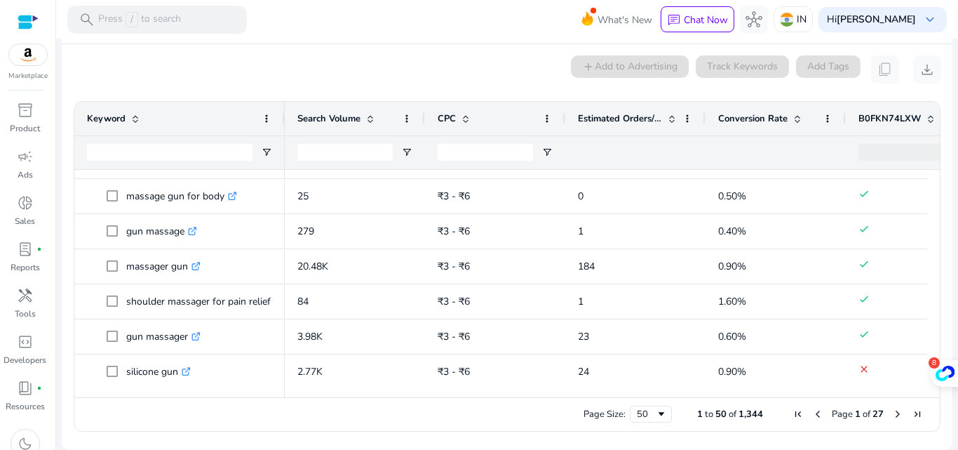
click at [187, 70] on div "0 keyword(s) selected add Add to Advertising Track Keywords Add Tags content_co…" at bounding box center [507, 69] width 868 height 28
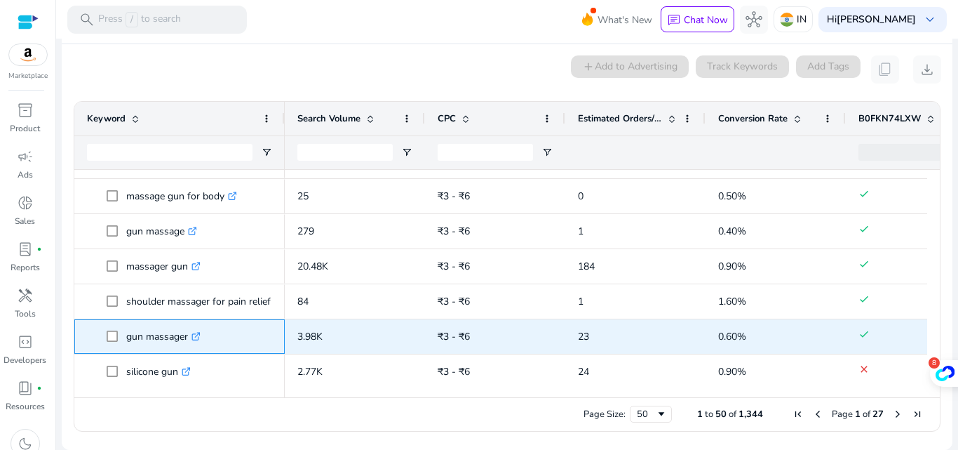
drag, startPoint x: 189, startPoint y: 344, endPoint x: 122, endPoint y: 342, distance: 67.4
click at [122, 342] on span "gun massager .st0{fill:#2c8af8}" at bounding box center [190, 336] width 166 height 29
copy span "gun massager"
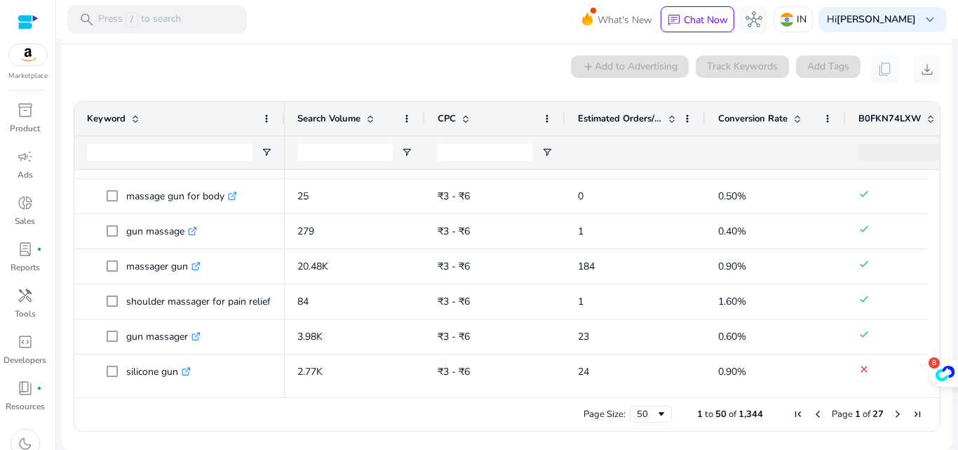
click at [184, 64] on div "0 keyword(s) selected add Add to Advertising Track Keywords Add Tags content_co…" at bounding box center [507, 69] width 868 height 28
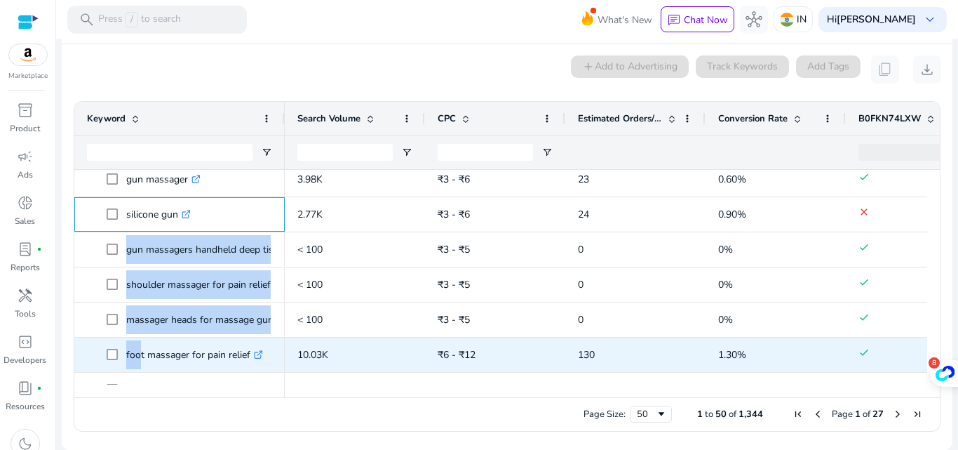
scroll to position [920, 0]
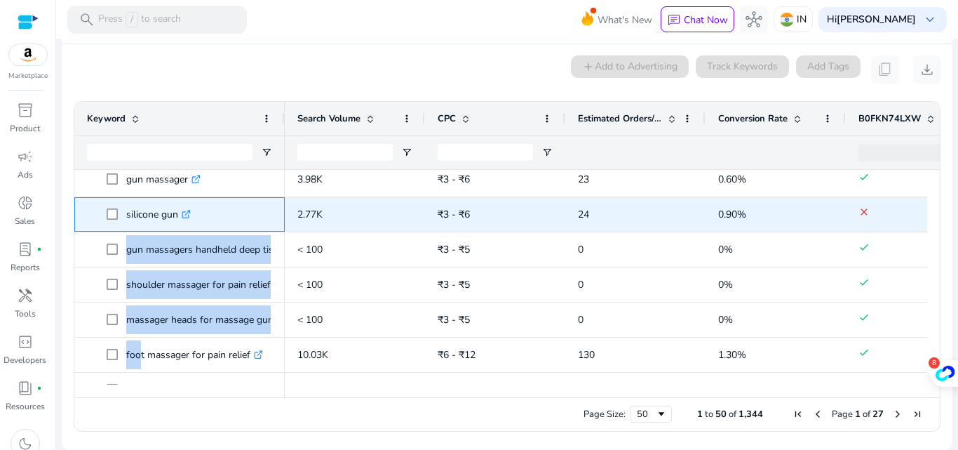
drag, startPoint x: 181, startPoint y: 378, endPoint x: 126, endPoint y: 210, distance: 176.6
click at [126, 210] on span "silicone gun .st0{fill:#2c8af8}" at bounding box center [190, 214] width 166 height 29
copy span "silicone gun"
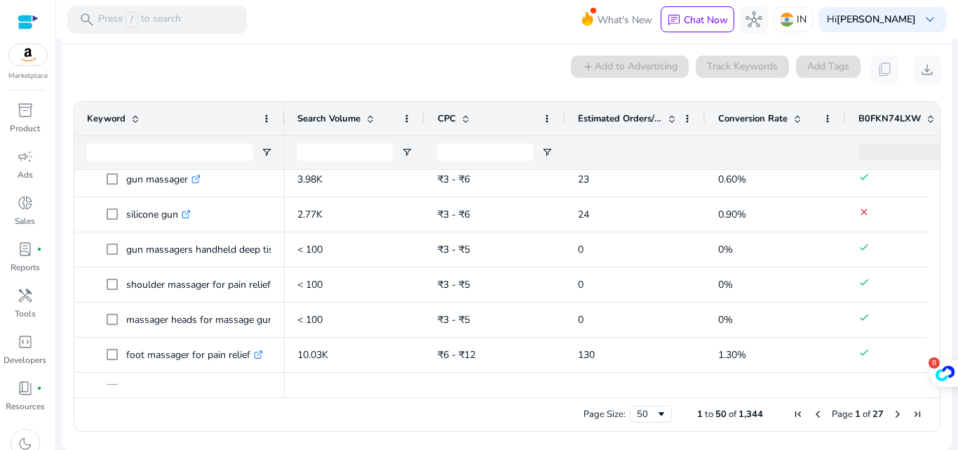
click at [177, 78] on div "0 keyword(s) selected add Add to Advertising Track Keywords Add Tags content_co…" at bounding box center [507, 69] width 868 height 28
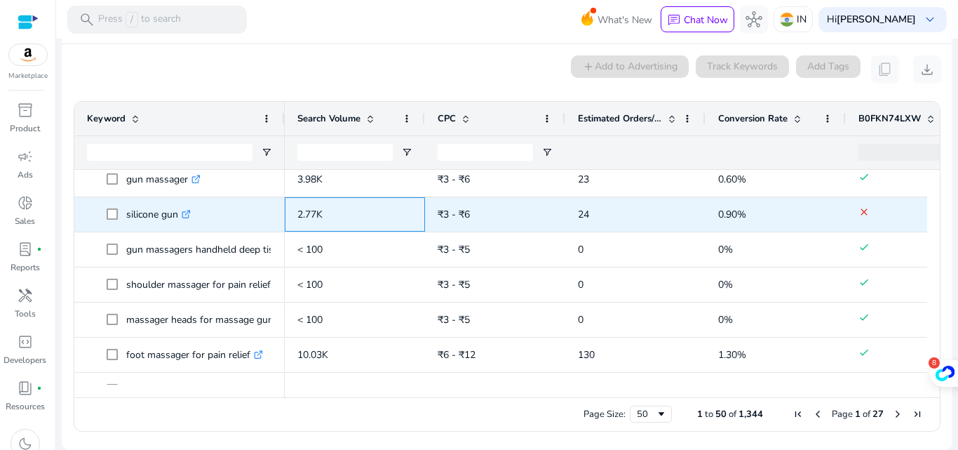
click at [325, 218] on p "2.77K" at bounding box center [354, 214] width 115 height 29
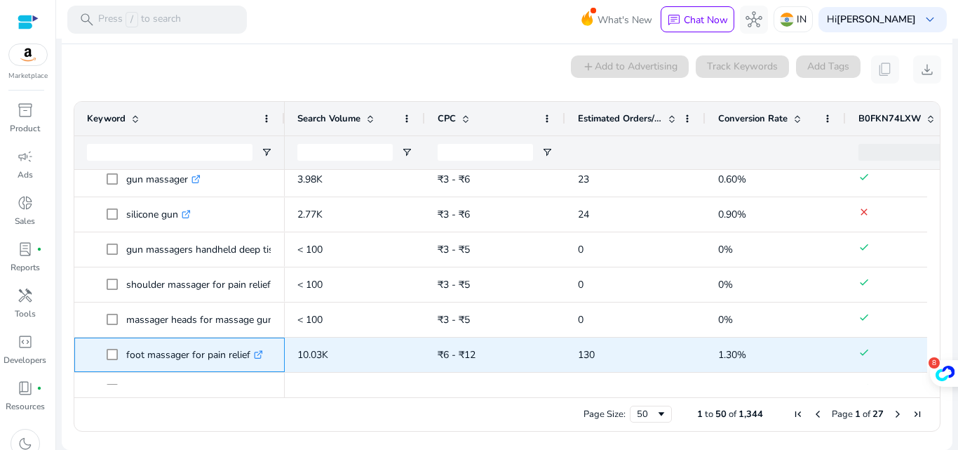
drag, startPoint x: 250, startPoint y: 363, endPoint x: 127, endPoint y: 360, distance: 123.5
click at [127, 360] on p "foot massager for pain relief .st0{fill:#2c8af8}" at bounding box center [194, 354] width 137 height 29
copy p "foot massager for pain relief"
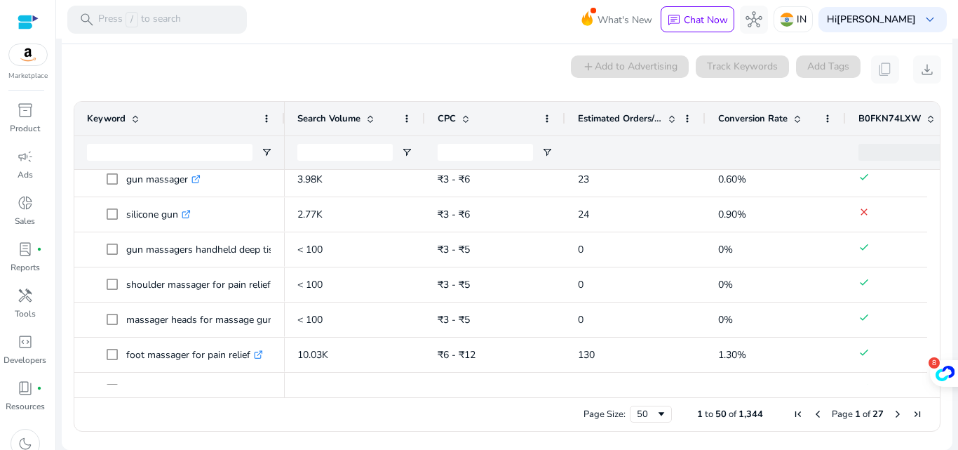
click at [213, 55] on div "0 keyword(s) selected add Add to Advertising Track Keywords Add Tags content_co…" at bounding box center [507, 69] width 868 height 28
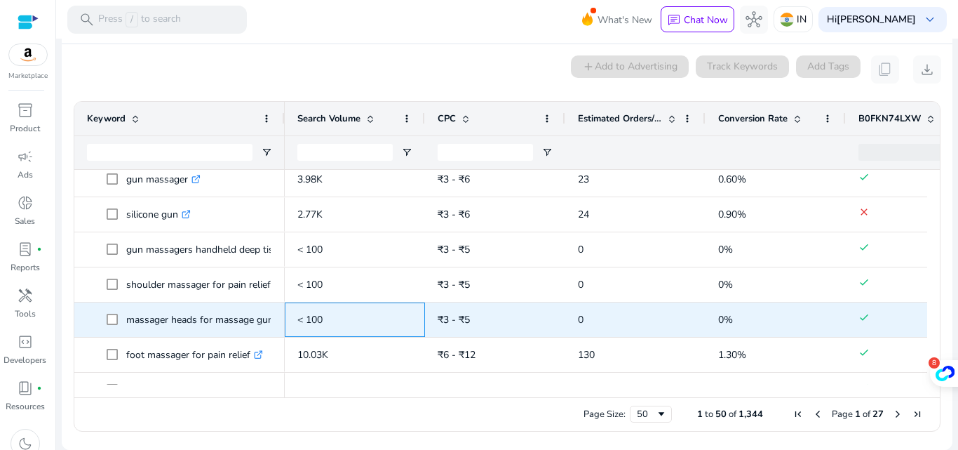
click at [333, 312] on p "< 100" at bounding box center [354, 319] width 115 height 29
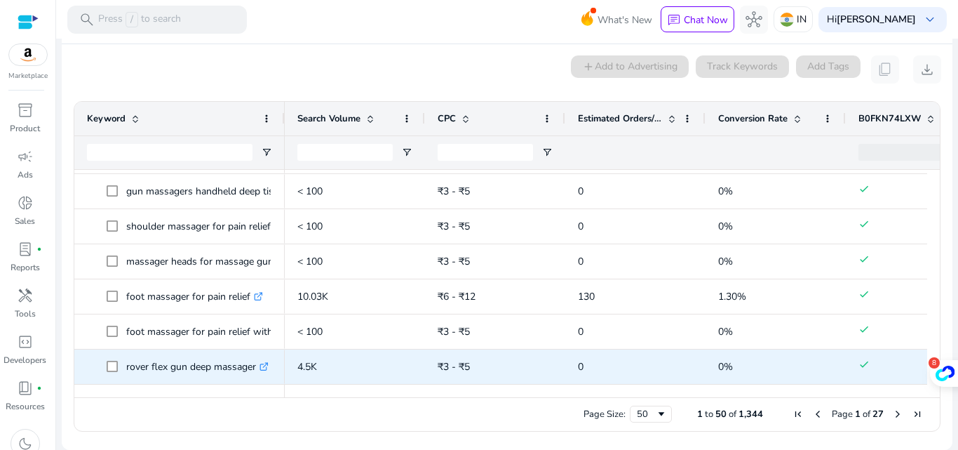
scroll to position [1013, 0]
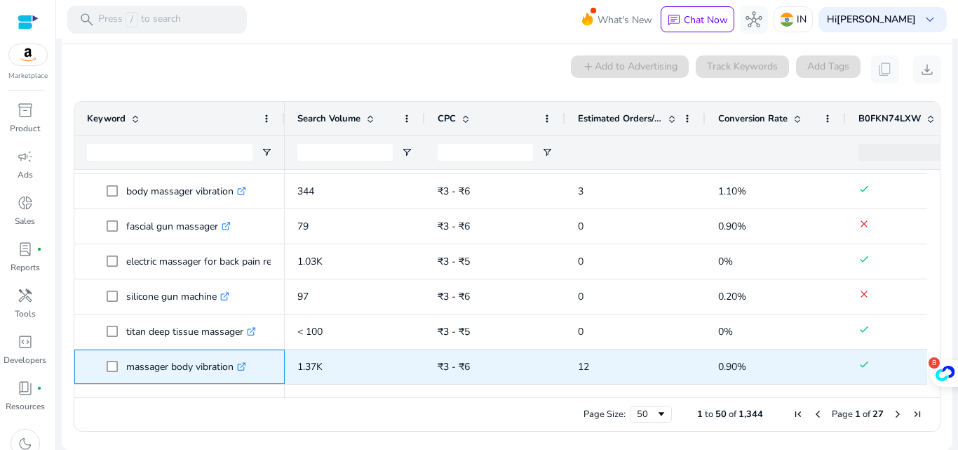
drag, startPoint x: 236, startPoint y: 375, endPoint x: 125, endPoint y: 382, distance: 111.1
click at [125, 382] on div "massager body vibration .st0{fill:#2c8af8}" at bounding box center [179, 366] width 185 height 33
copy span "massager body vibration"
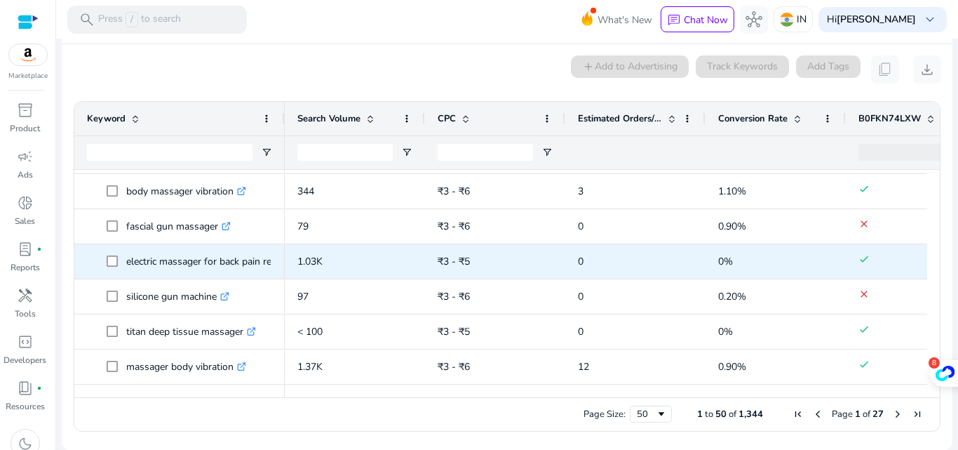
click at [127, 269] on p "electric massager for back pain relief .st0{fill:#2c8af8}" at bounding box center [211, 261] width 171 height 29
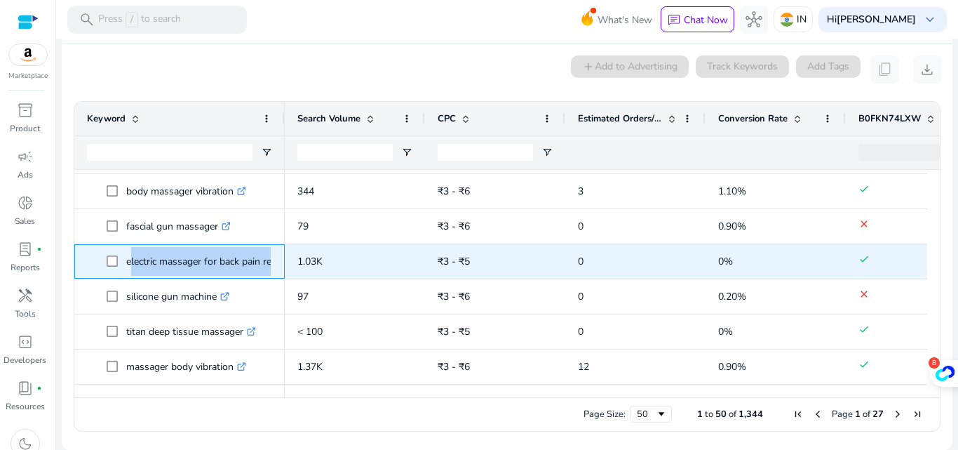
drag, startPoint x: 127, startPoint y: 269, endPoint x: 279, endPoint y: 271, distance: 152.2
click at [279, 271] on div "electric massager for back pain relief .st0{fill:#2c8af8}" at bounding box center [179, 261] width 210 height 34
copy span "electric massager for back pain relief .st0{fill:#2c8af8}"
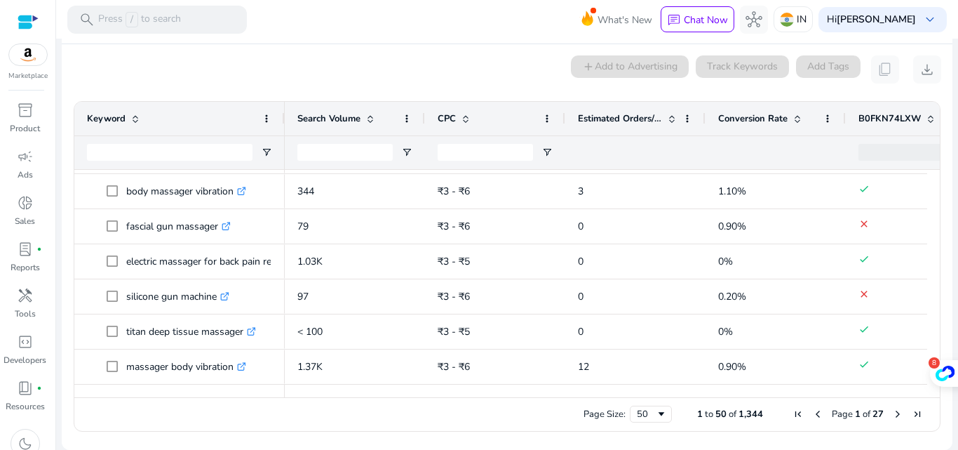
click at [228, 60] on div "0 keyword(s) selected add Add to Advertising Track Keywords Add Tags content_co…" at bounding box center [507, 69] width 868 height 28
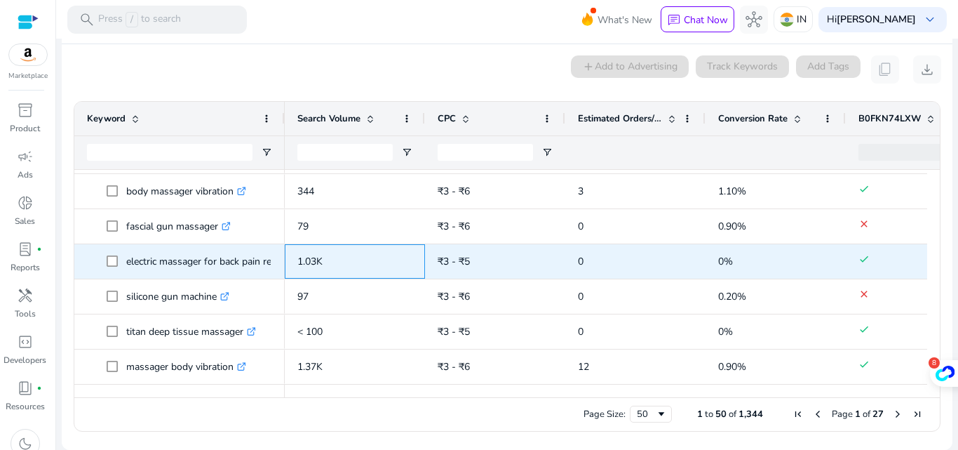
click at [322, 264] on span "1.03K" at bounding box center [309, 261] width 25 height 13
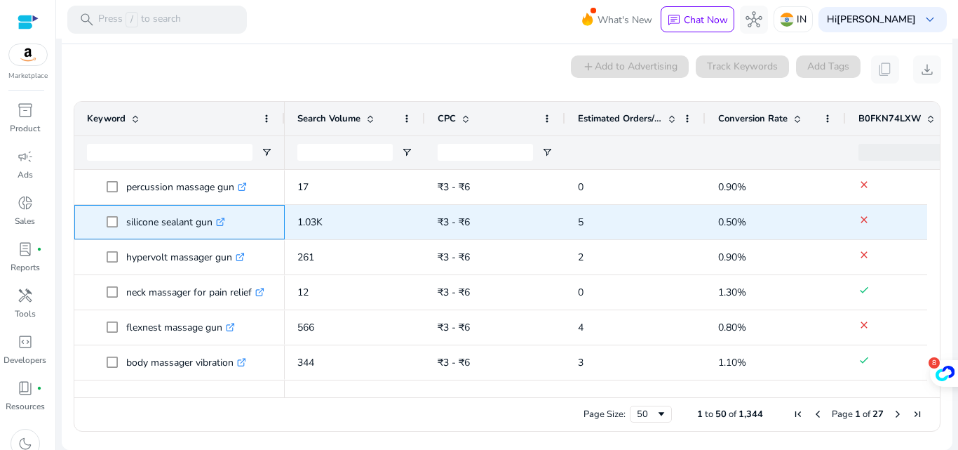
drag, startPoint x: 215, startPoint y: 230, endPoint x: 126, endPoint y: 231, distance: 88.4
click at [126, 231] on p "silicone sealant gun .st0{fill:#2c8af8}" at bounding box center [175, 222] width 99 height 29
copy p "silicone sealant gun"
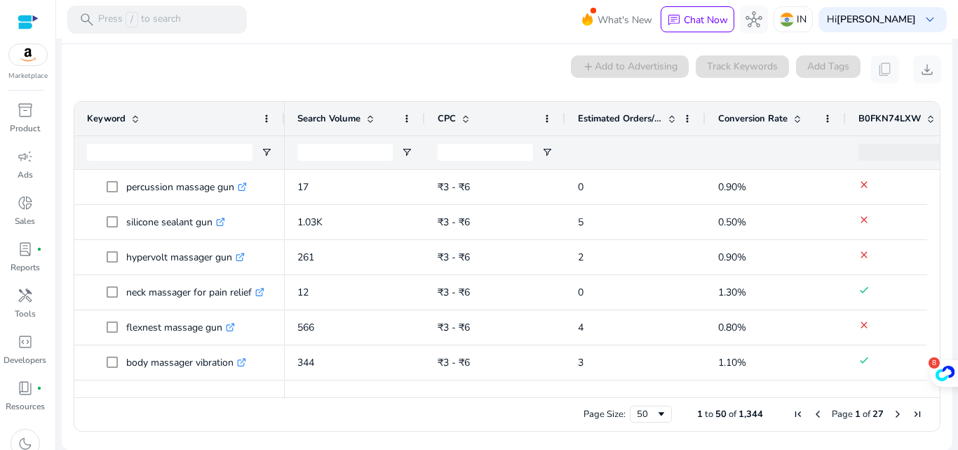
click at [252, 51] on mat-card "0 keyword(s) selected add Add to Advertising Track Keywords Add Tags content_co…" at bounding box center [507, 246] width 891 height 405
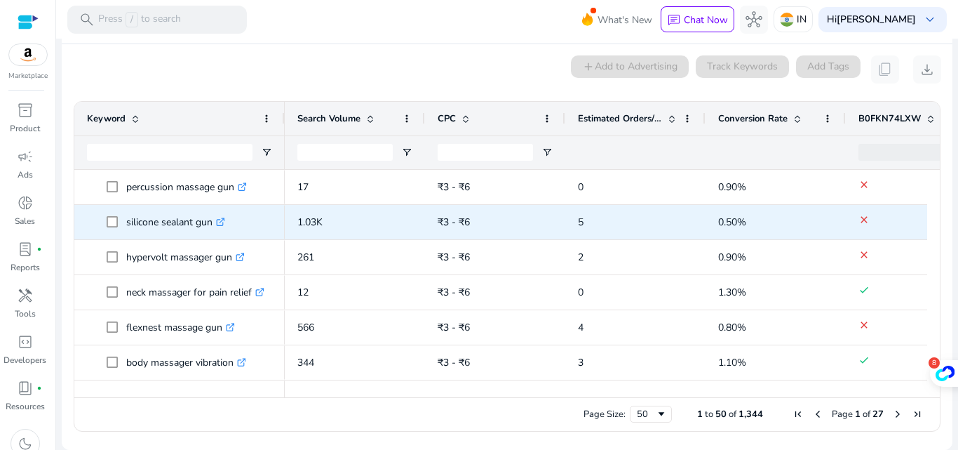
click at [330, 222] on p "1.03K" at bounding box center [354, 222] width 115 height 29
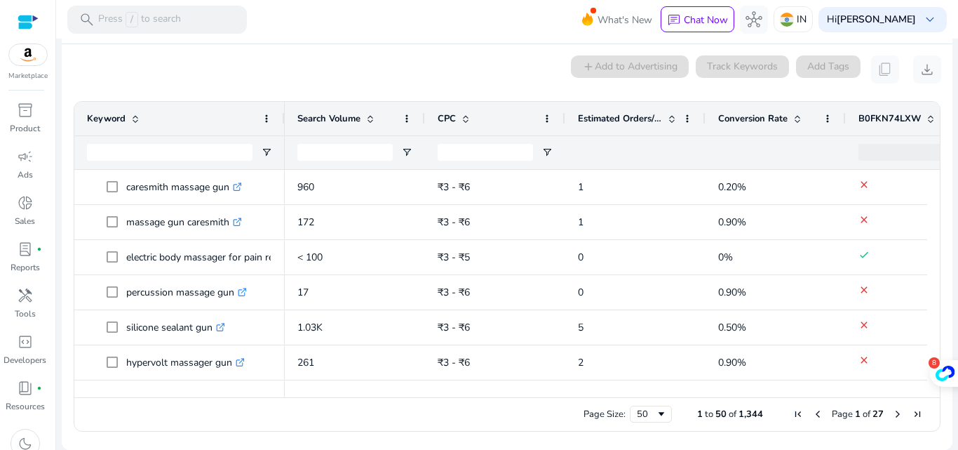
scroll to position [1539, 0]
